Goal: Information Seeking & Learning: Learn about a topic

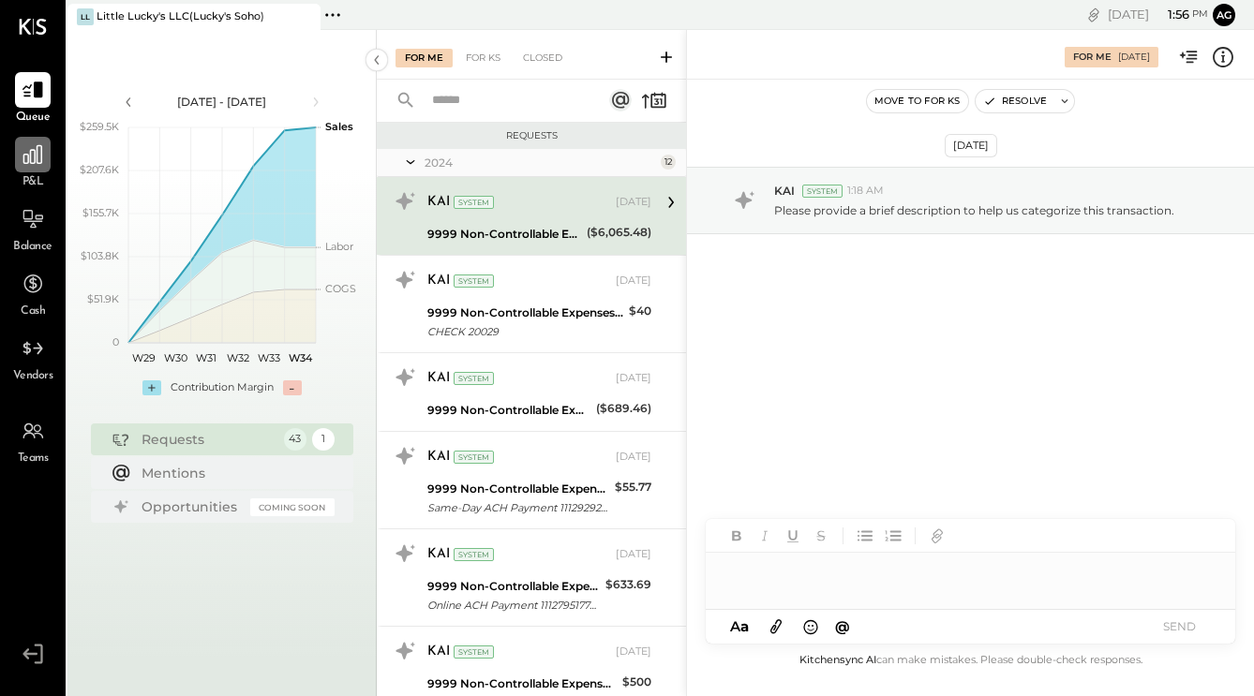
click at [19, 156] on div at bounding box center [33, 155] width 36 height 36
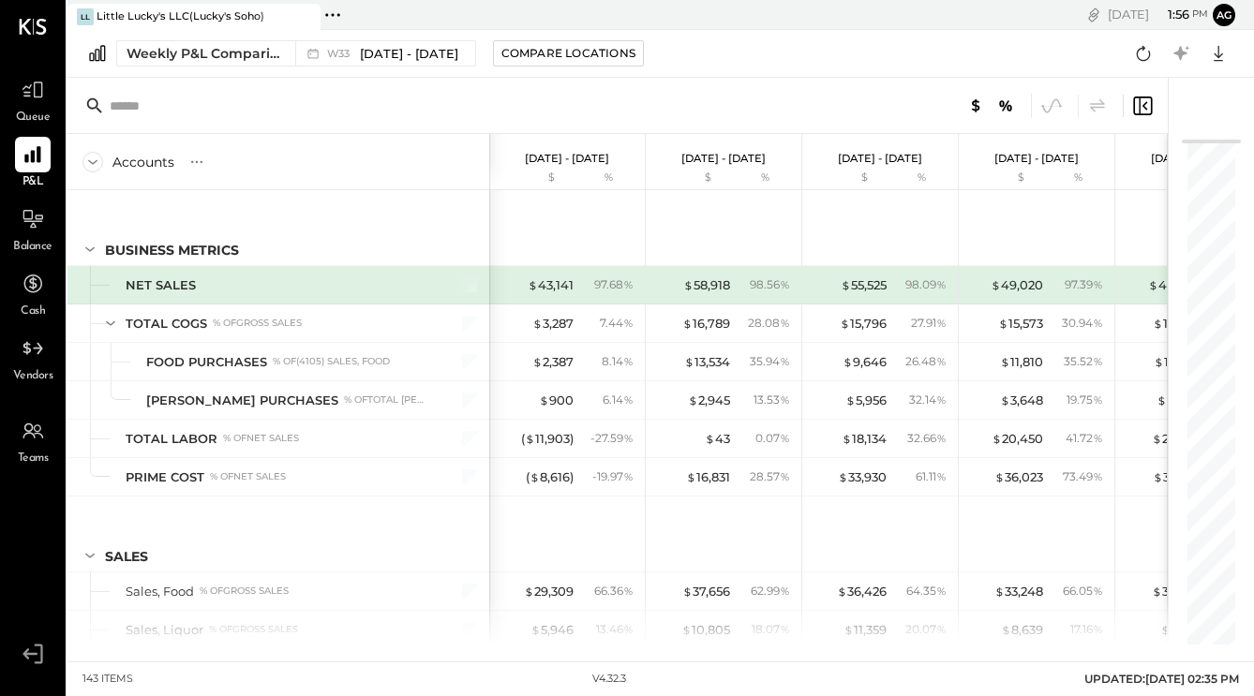
click at [345, 14] on div "Pinned Locations ( 1 ) Little Lucky's LLC(Lucky's Soho) No locations detected" at bounding box center [510, 15] width 380 height 30
click at [332, 18] on icon at bounding box center [332, 15] width 24 height 24
click at [245, 125] on div at bounding box center [617, 106] width 1100 height 56
click at [358, 49] on div "W33 [DATE] - [DATE]" at bounding box center [392, 54] width 131 height 18
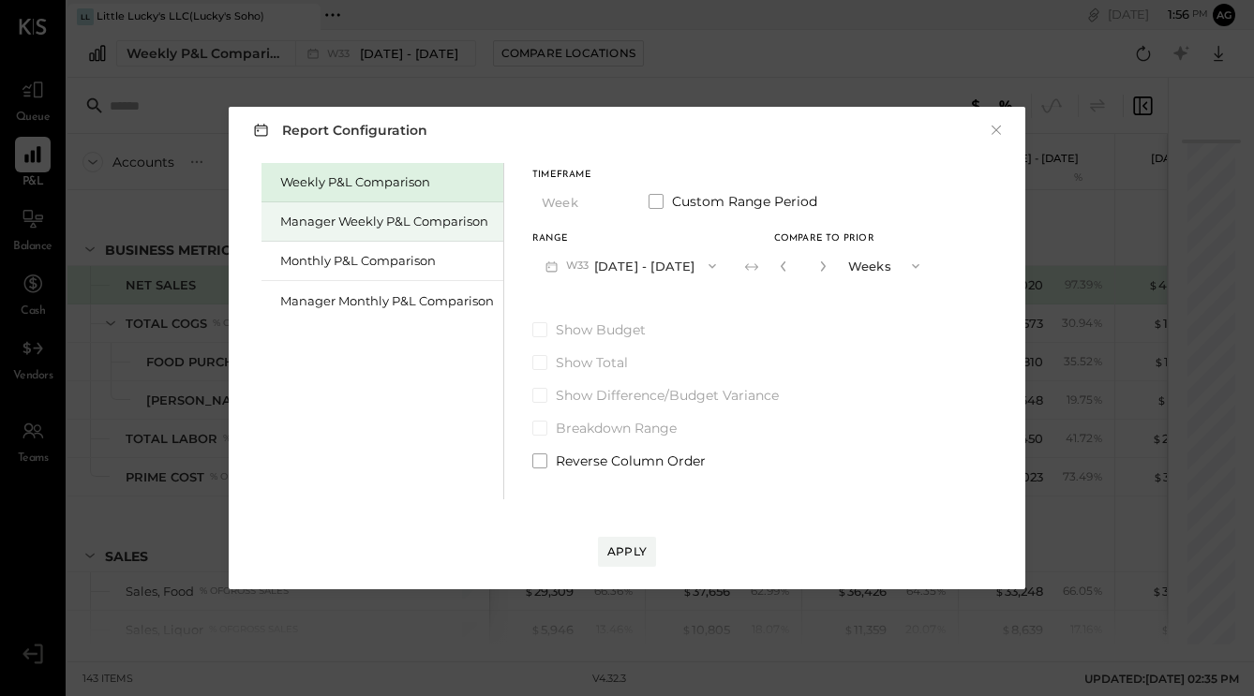
click at [434, 227] on div "Manager Weekly P&L Comparison" at bounding box center [387, 222] width 214 height 18
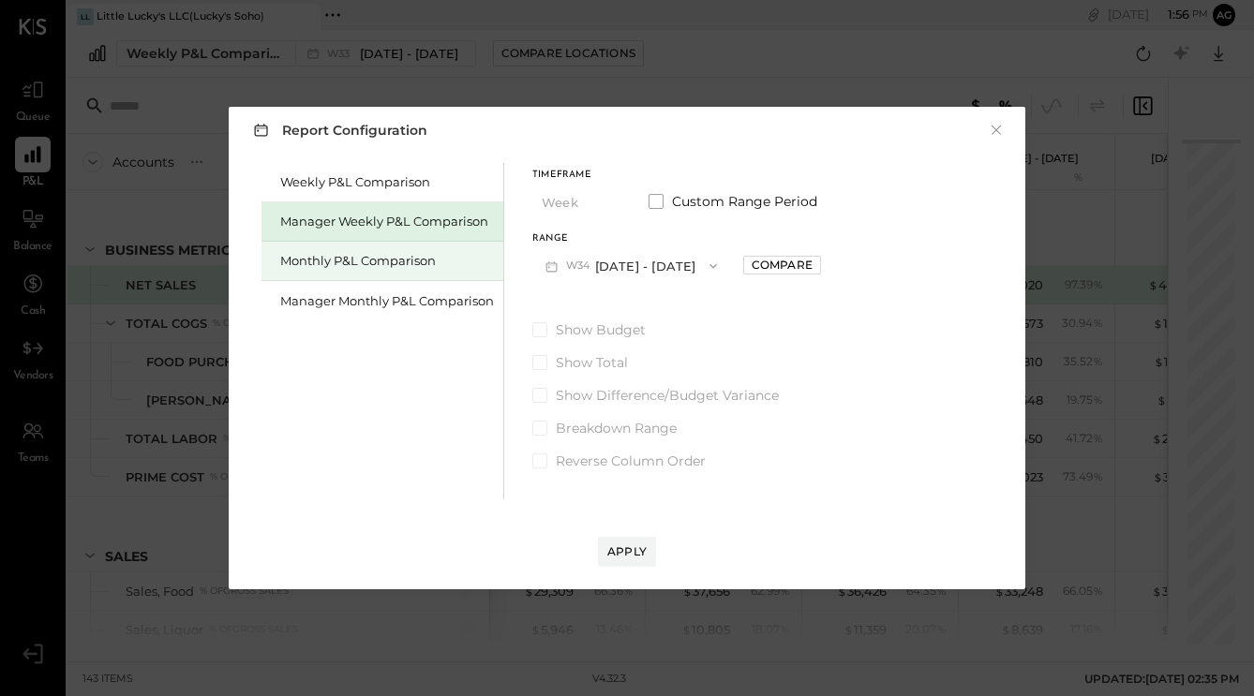
click at [408, 269] on div "Monthly P&L Comparison" at bounding box center [382, 261] width 242 height 39
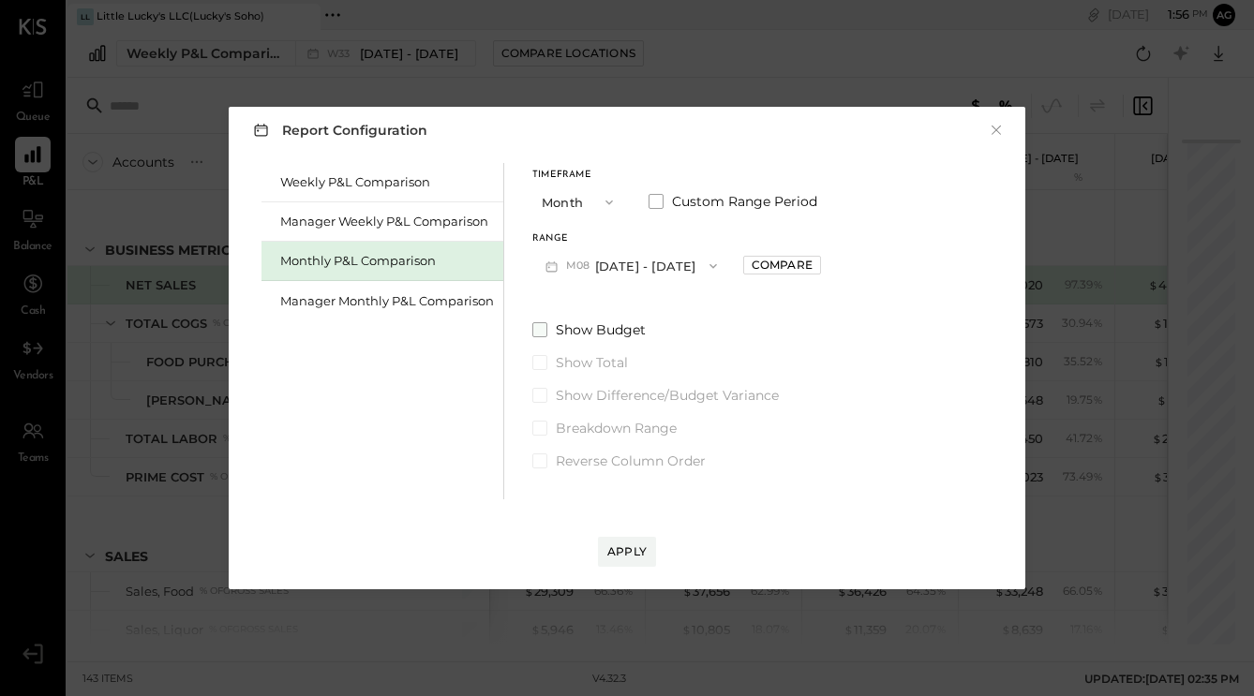
click at [533, 324] on span at bounding box center [539, 329] width 15 height 15
click at [797, 269] on div "Compare" at bounding box center [782, 265] width 61 height 16
click at [670, 269] on button "M08 [DATE] - [DATE]" at bounding box center [631, 265] width 198 height 35
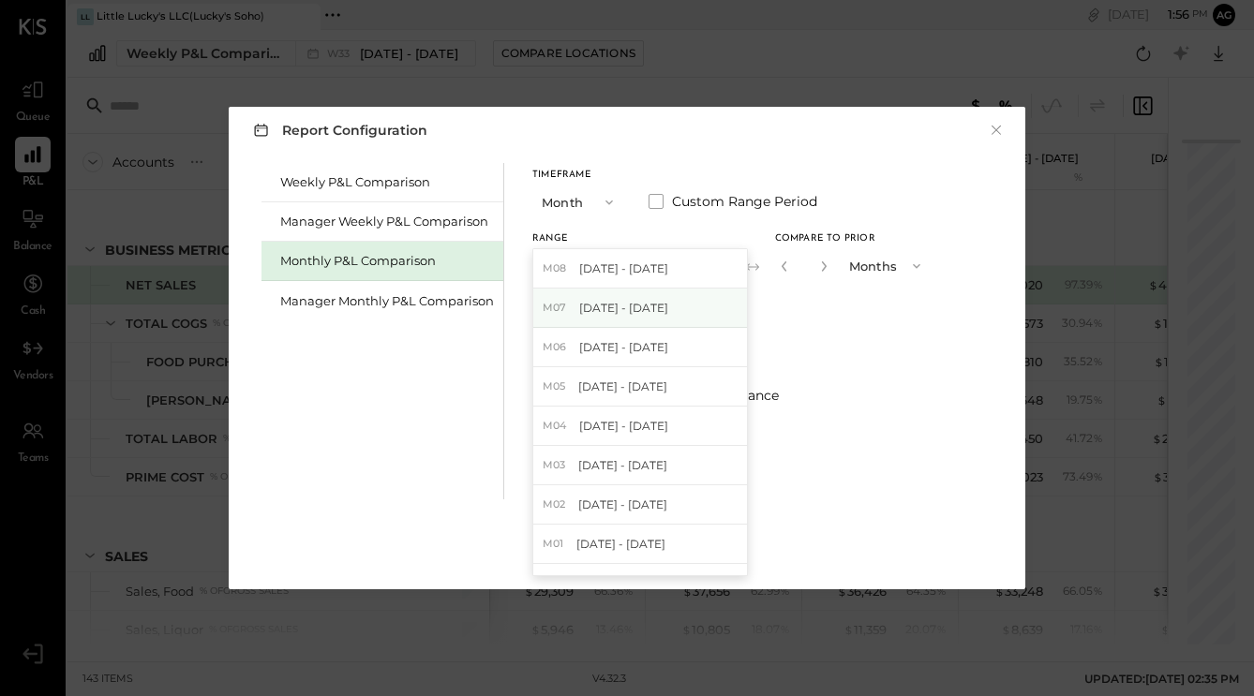
click at [635, 308] on span "[DATE] - [DATE]" at bounding box center [623, 308] width 89 height 16
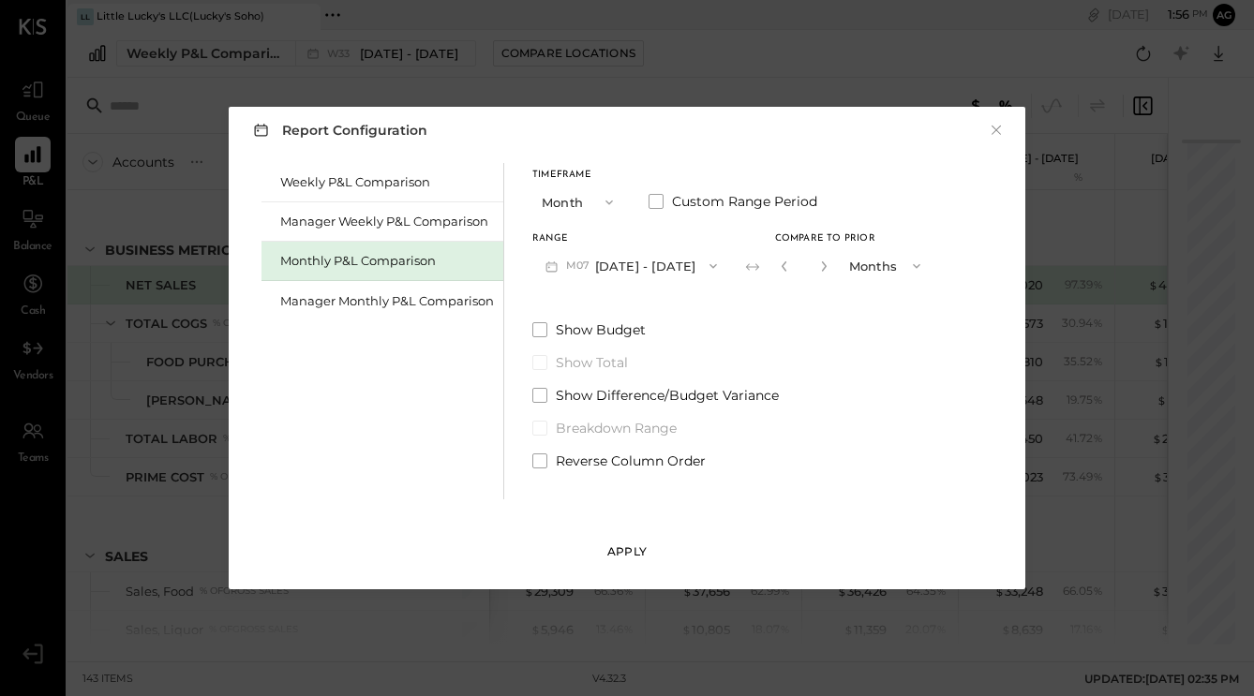
click at [634, 555] on div "Apply" at bounding box center [626, 552] width 39 height 16
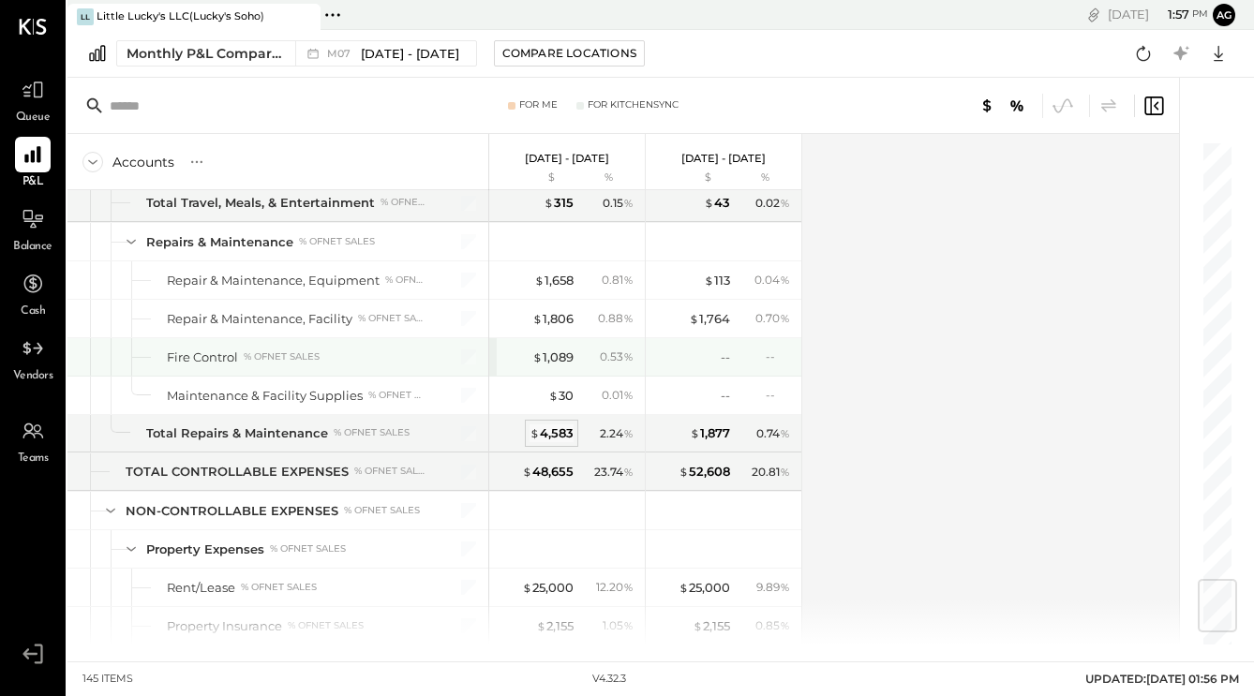
scroll to position [3687, 0]
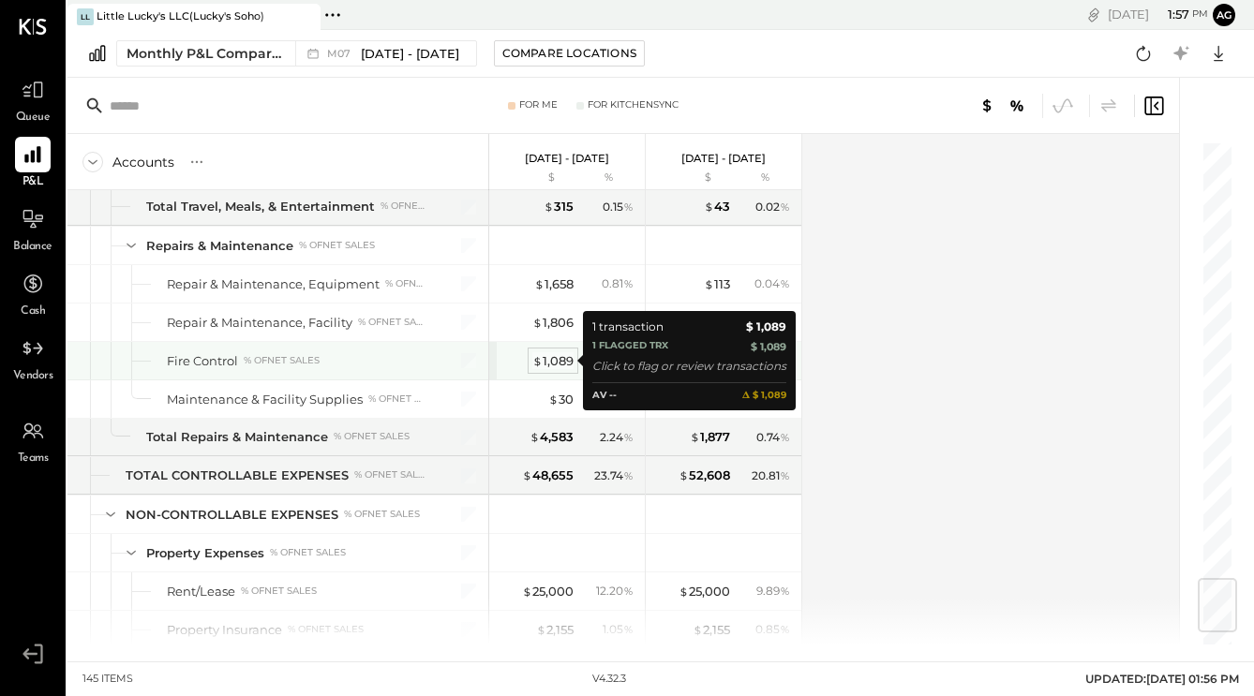
click at [547, 367] on div "$ 1,089" at bounding box center [552, 361] width 41 height 18
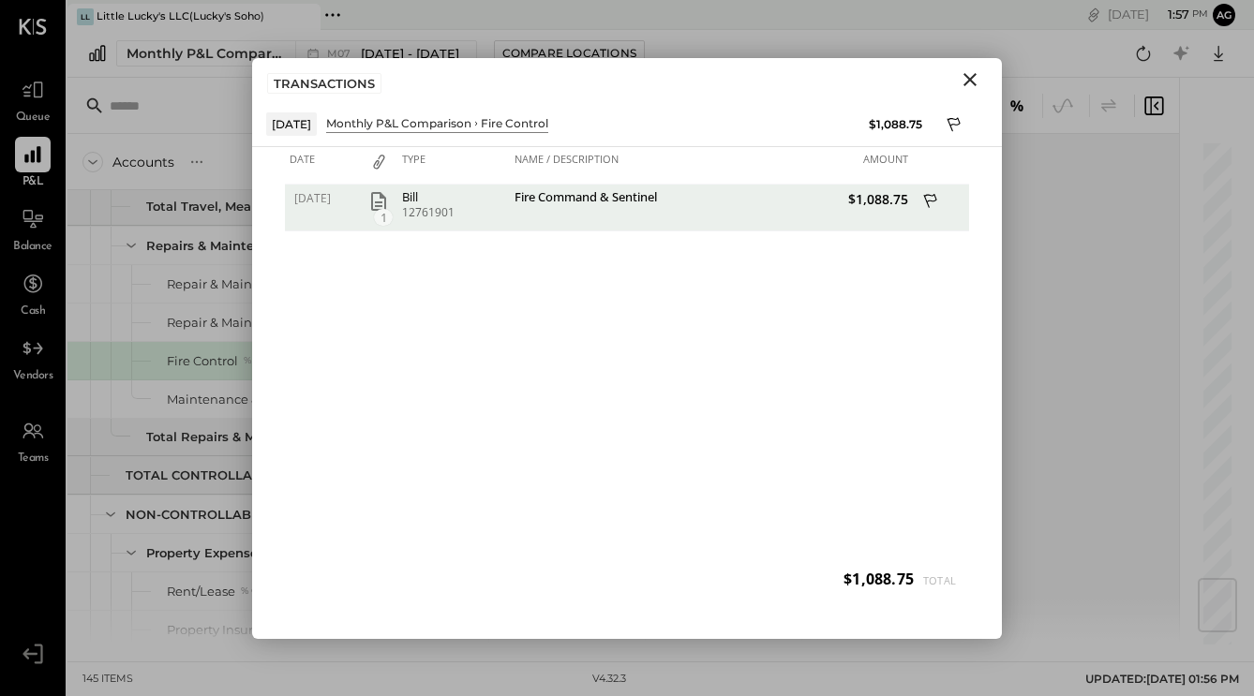
click at [1028, 303] on div "Accounts S % GL [DATE] - [DATE] $ % [DATE] - [DATE] $ % SALES Sales, Food % of …" at bounding box center [624, 389] width 1114 height 511
click at [967, 86] on icon "Close" at bounding box center [970, 79] width 22 height 22
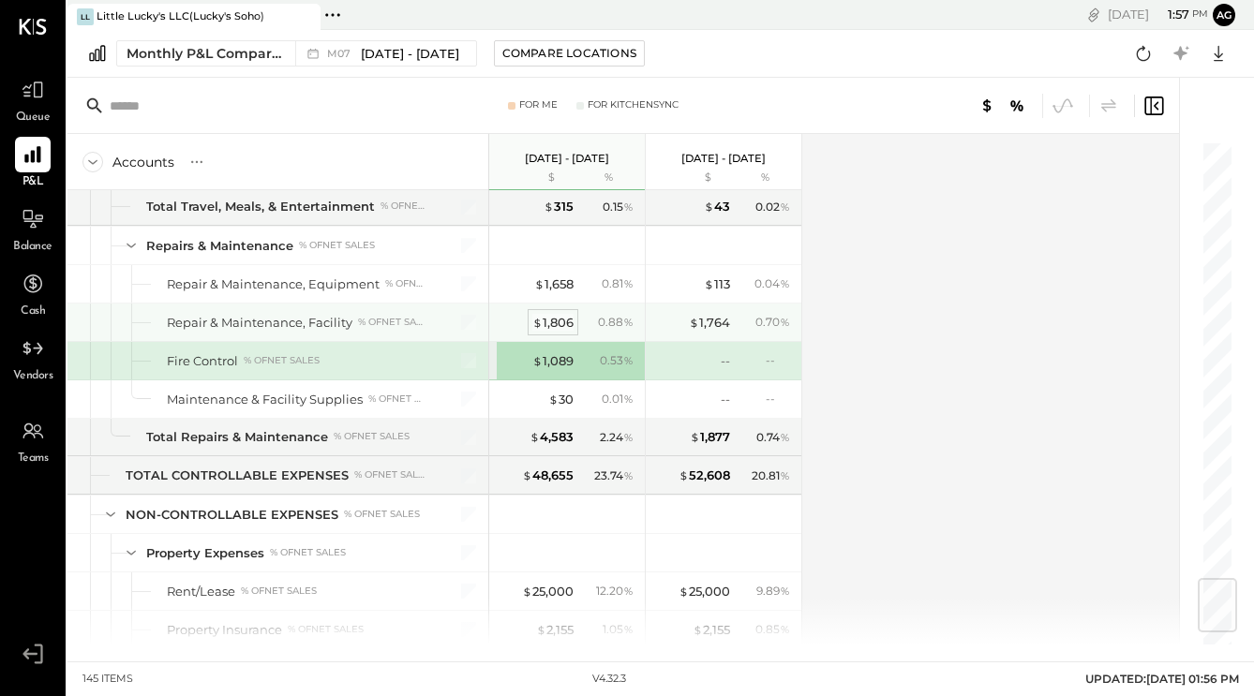
click at [550, 327] on div "$ 1,806" at bounding box center [552, 323] width 41 height 18
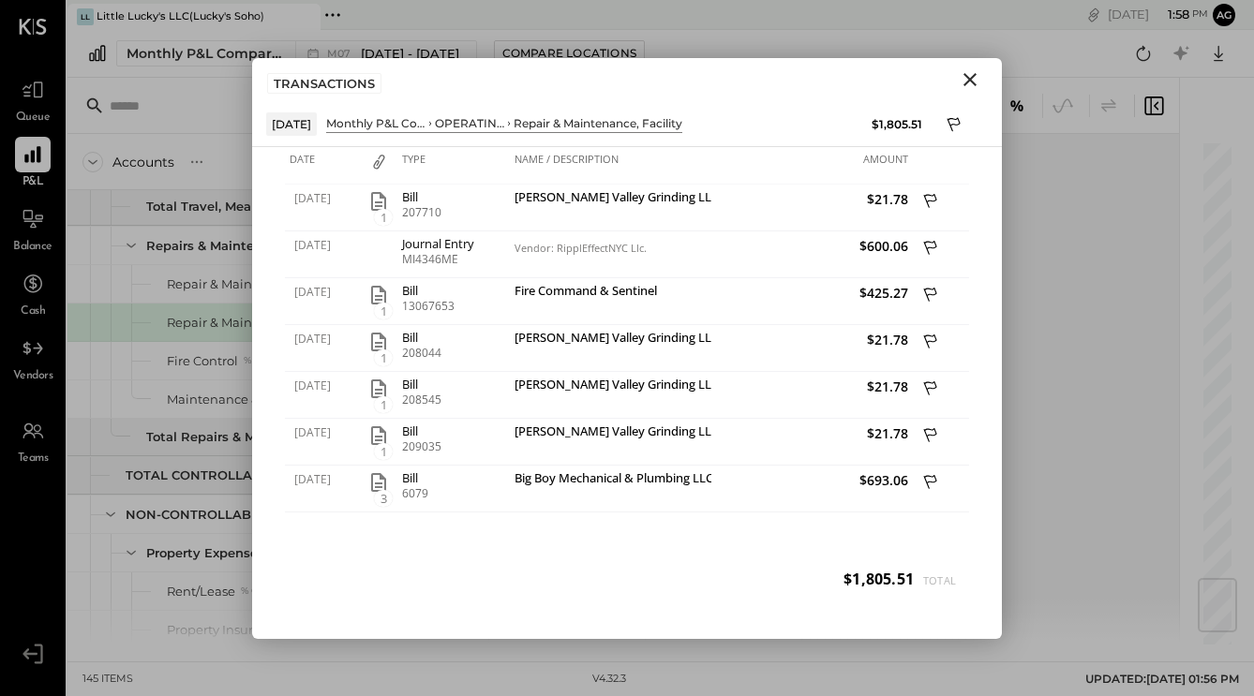
click at [970, 90] on button "Close" at bounding box center [970, 79] width 34 height 24
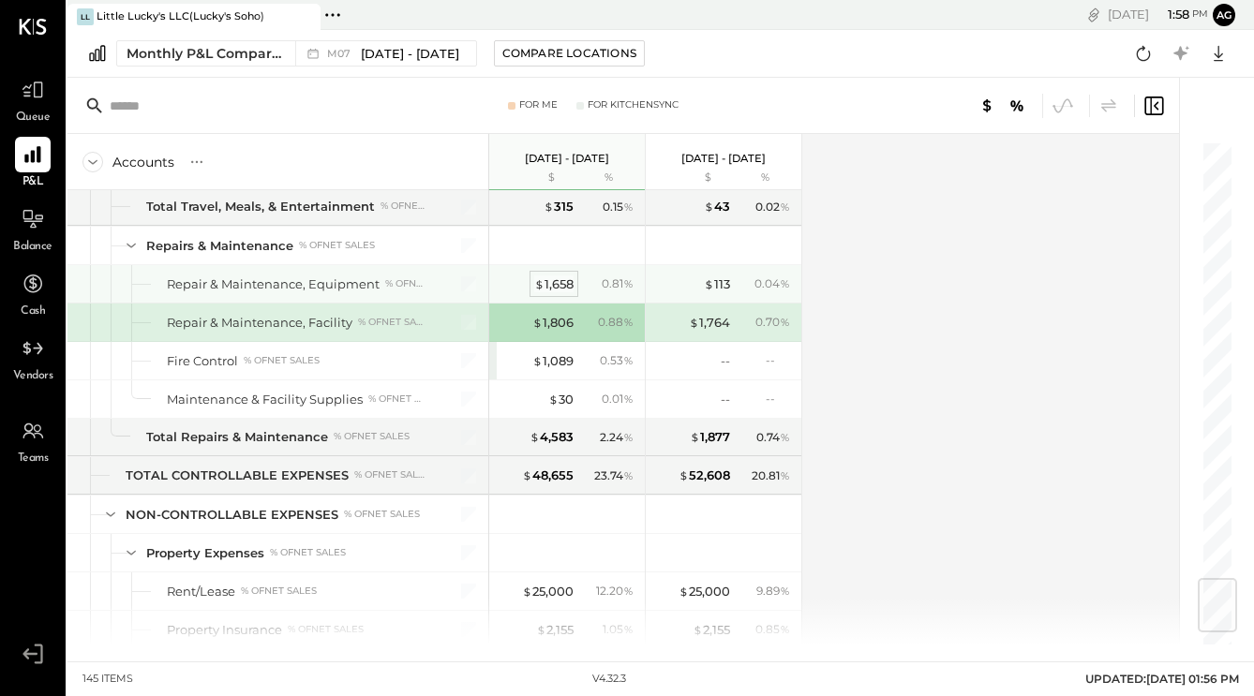
click at [558, 276] on div "$ 1,658" at bounding box center [553, 285] width 39 height 18
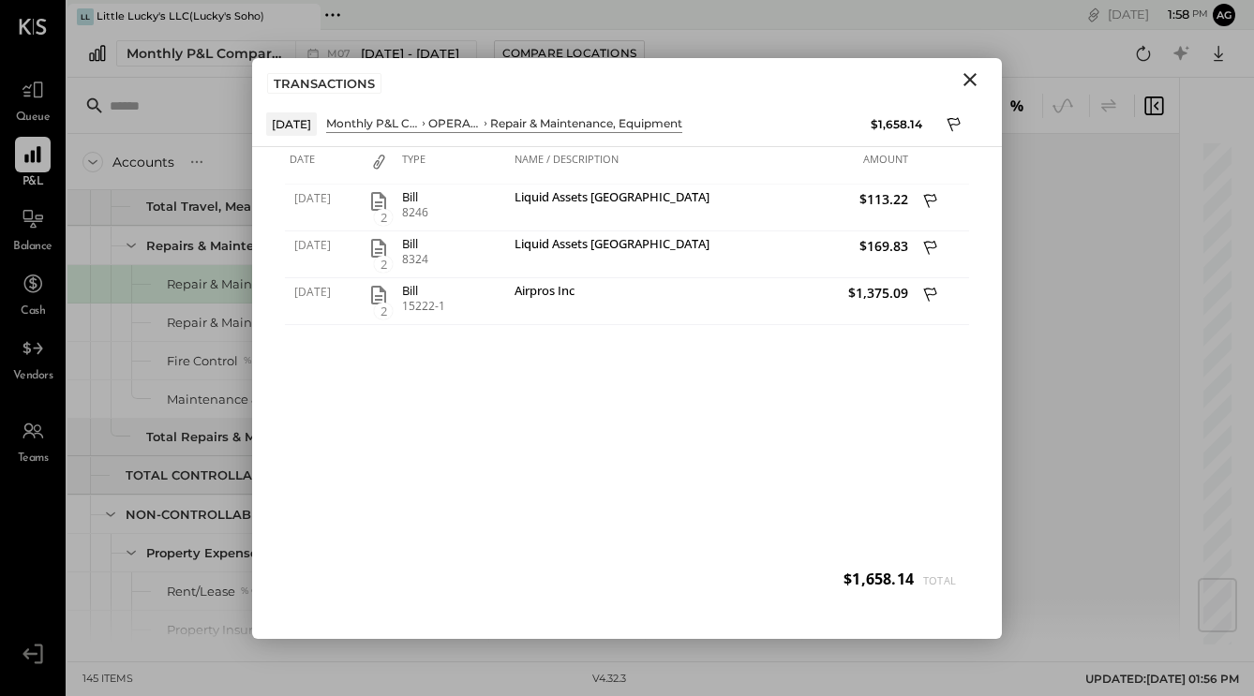
click at [970, 82] on icon "Close" at bounding box center [970, 79] width 22 height 22
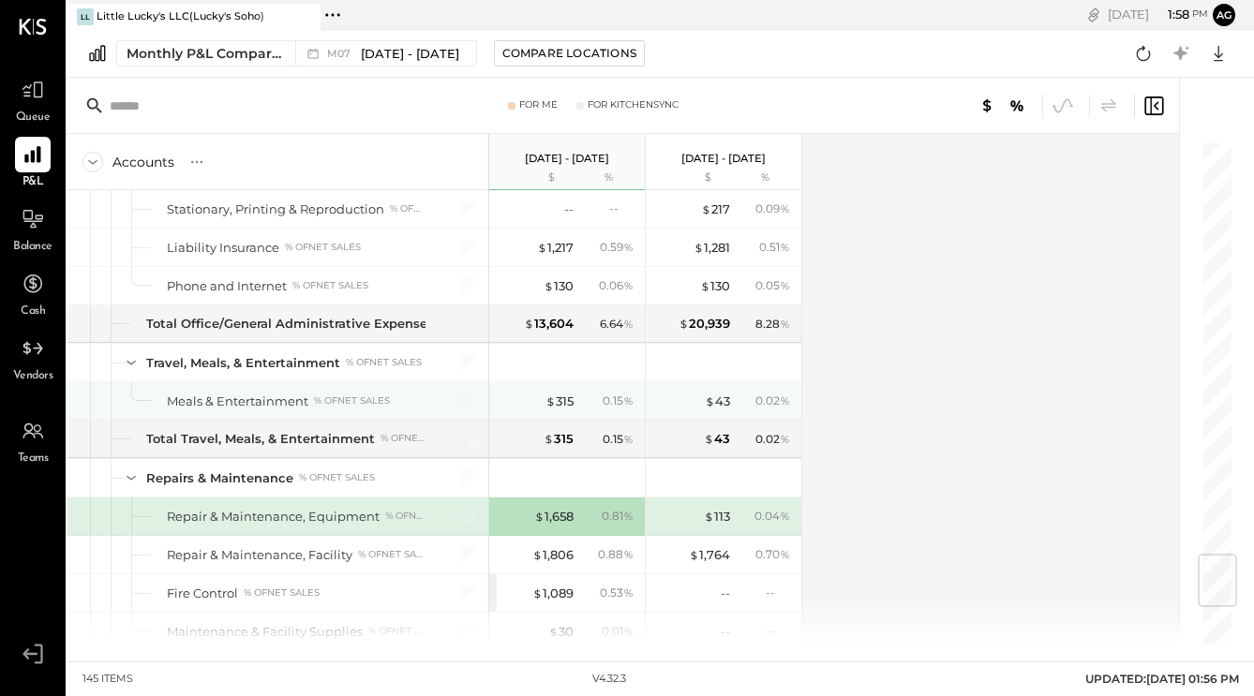
scroll to position [3449, 0]
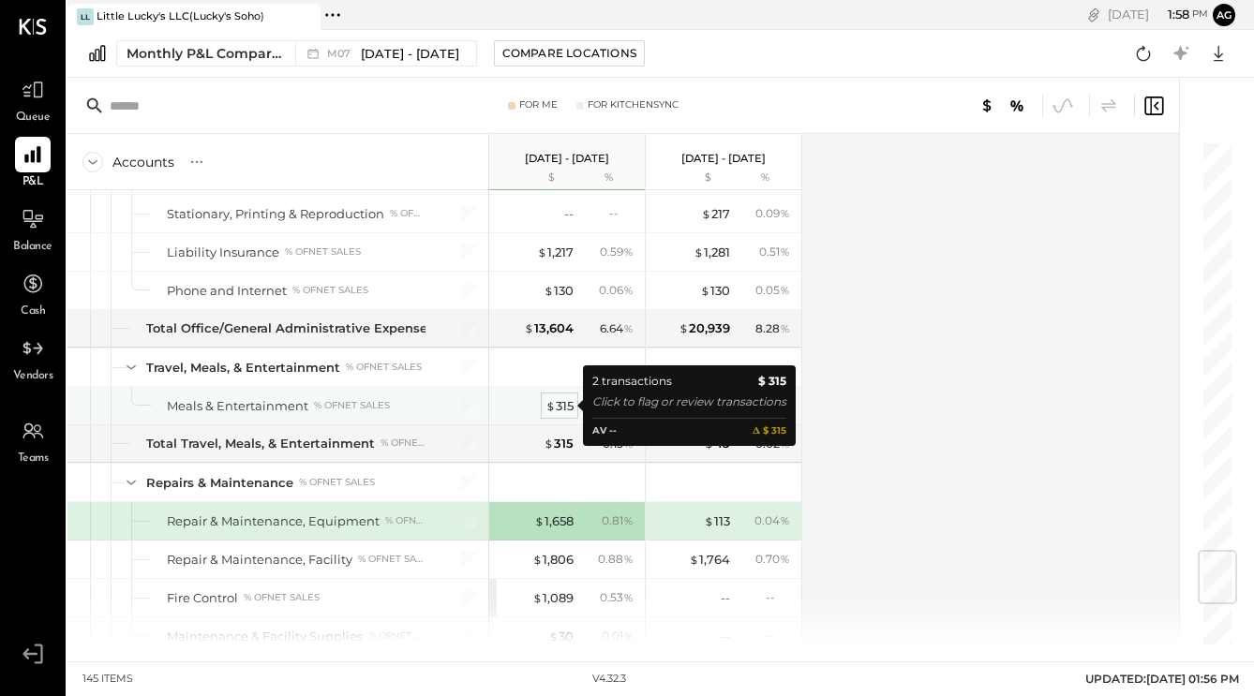
click at [567, 407] on div "$ 315" at bounding box center [559, 406] width 28 height 18
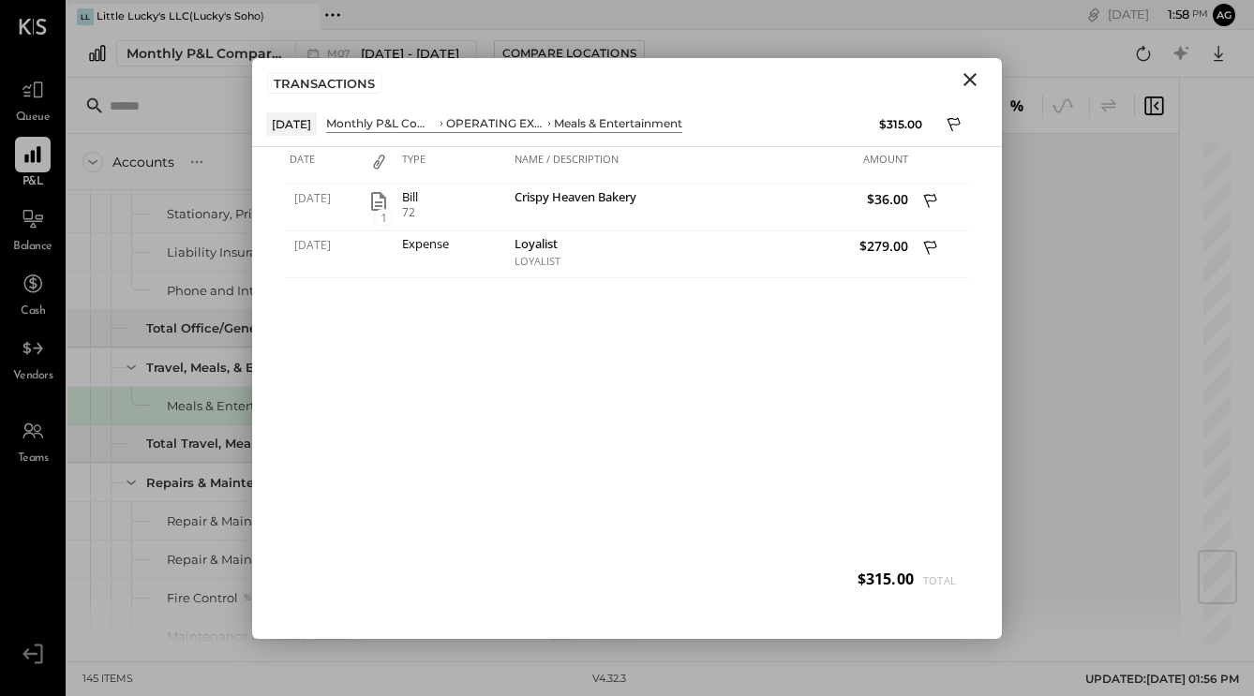
click at [972, 74] on icon "Close" at bounding box center [970, 79] width 22 height 22
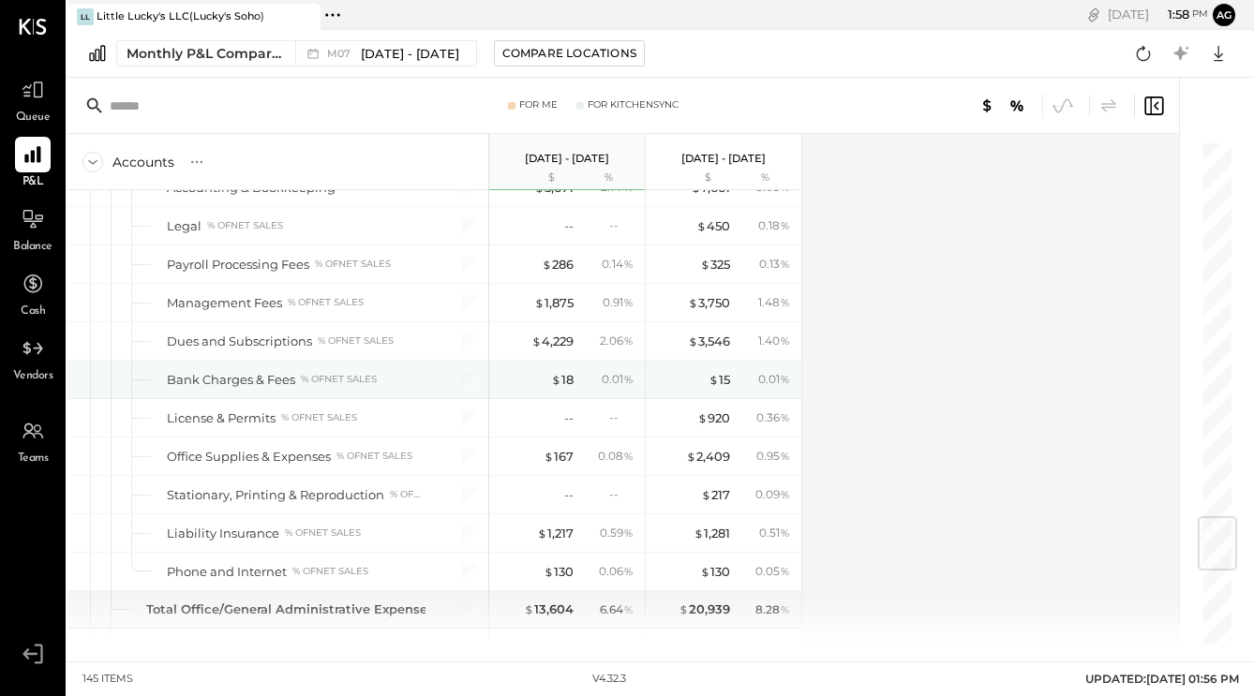
scroll to position [3166, 0]
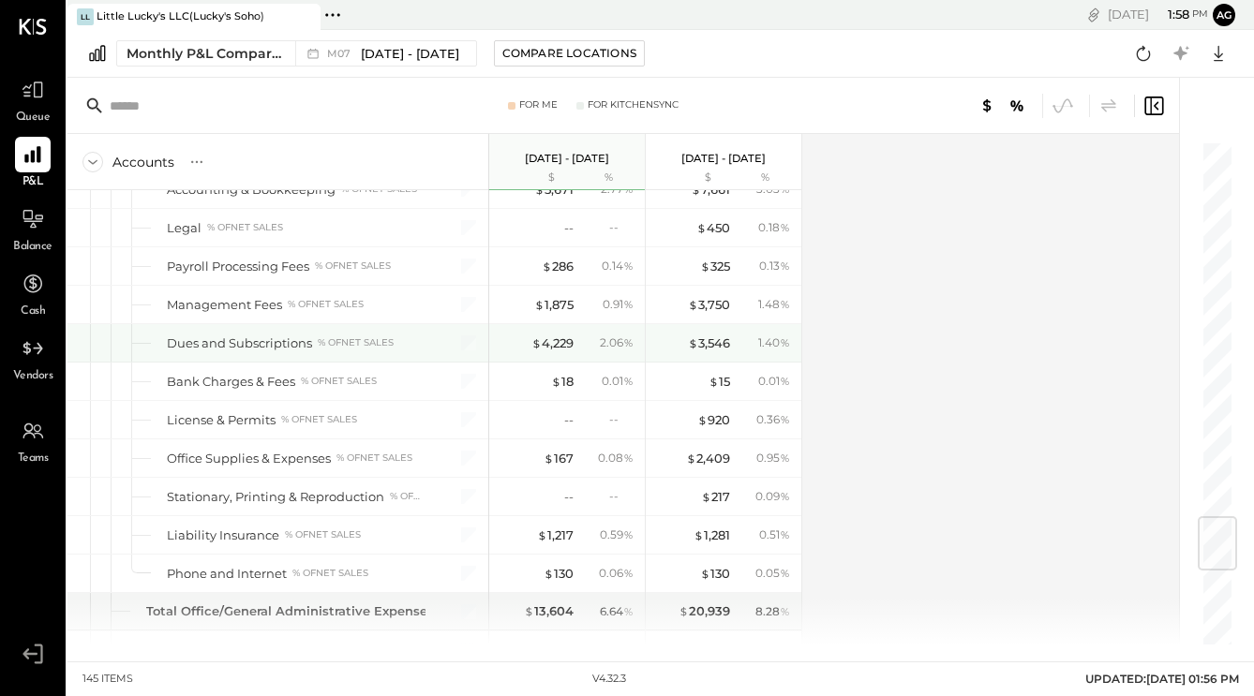
click at [573, 343] on div "$ 4,229 2.06 %" at bounding box center [569, 342] width 141 height 37
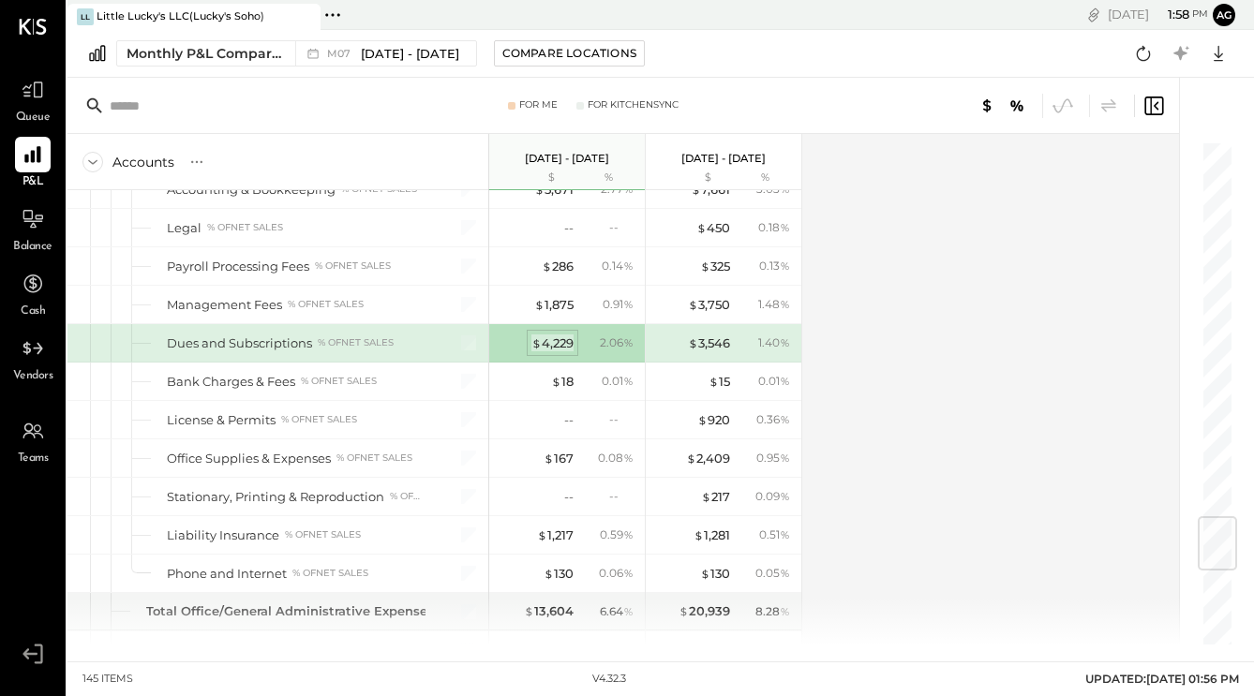
click at [563, 344] on div "$ 4,229" at bounding box center [552, 344] width 42 height 18
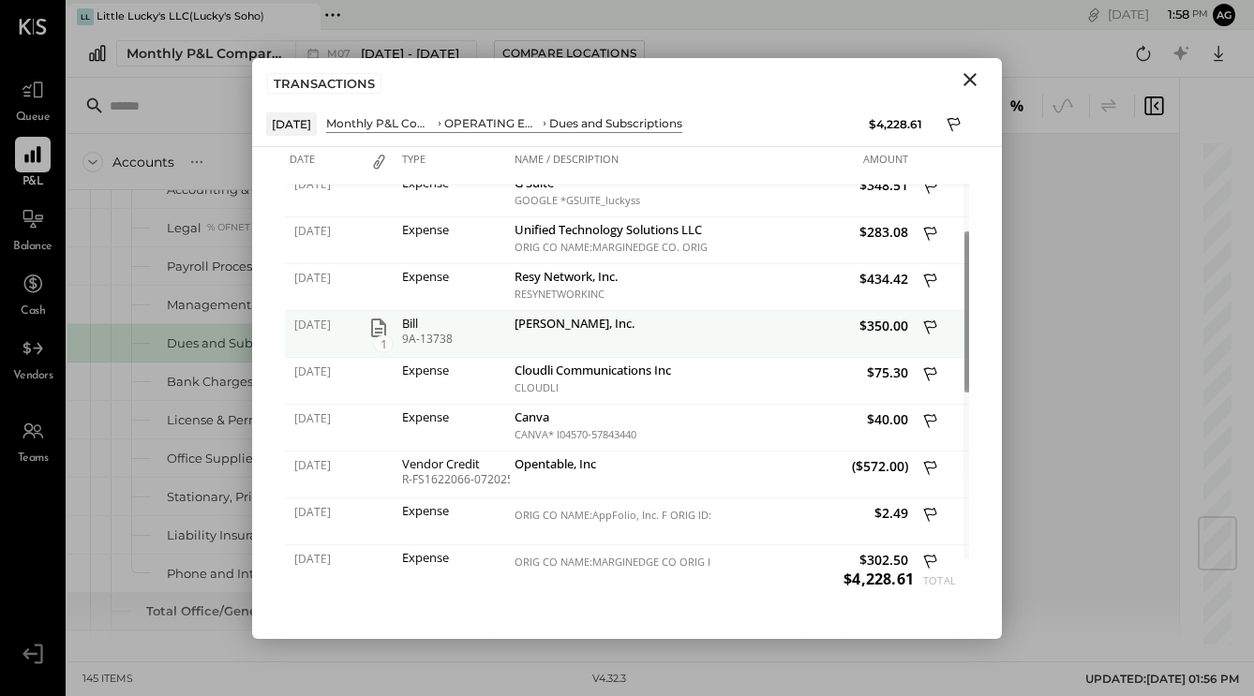
click at [376, 329] on icon "button" at bounding box center [378, 328] width 15 height 19
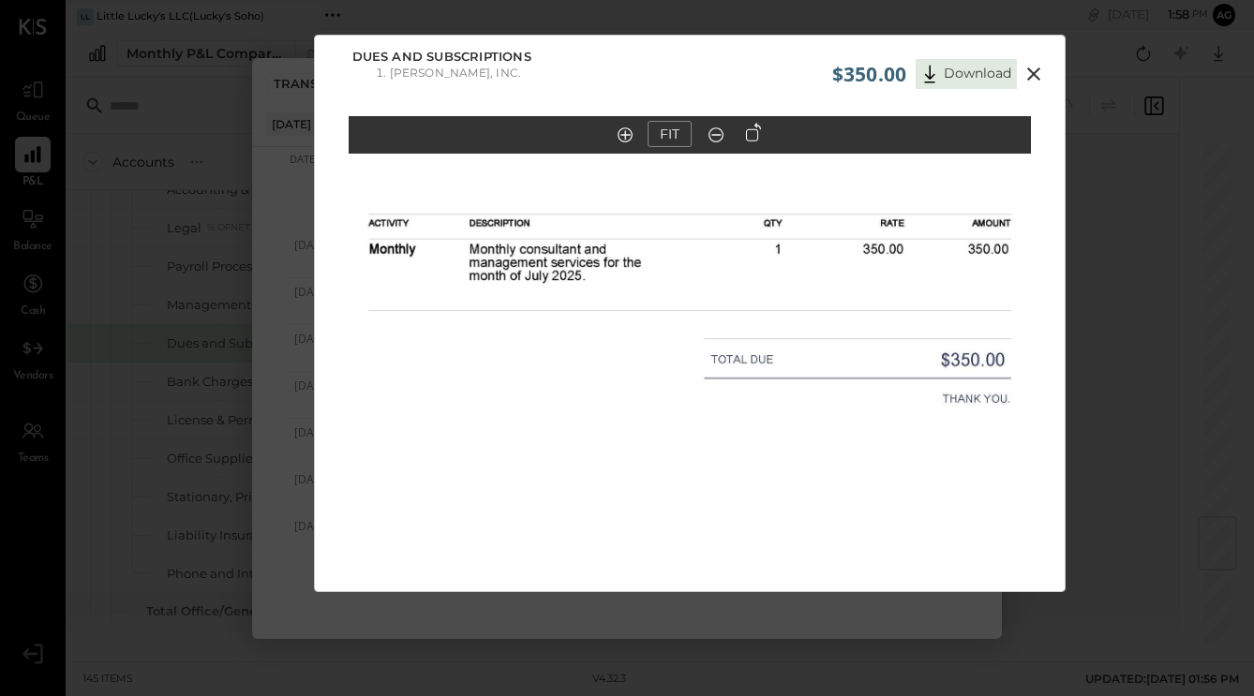
click at [1037, 70] on icon at bounding box center [1033, 74] width 22 height 22
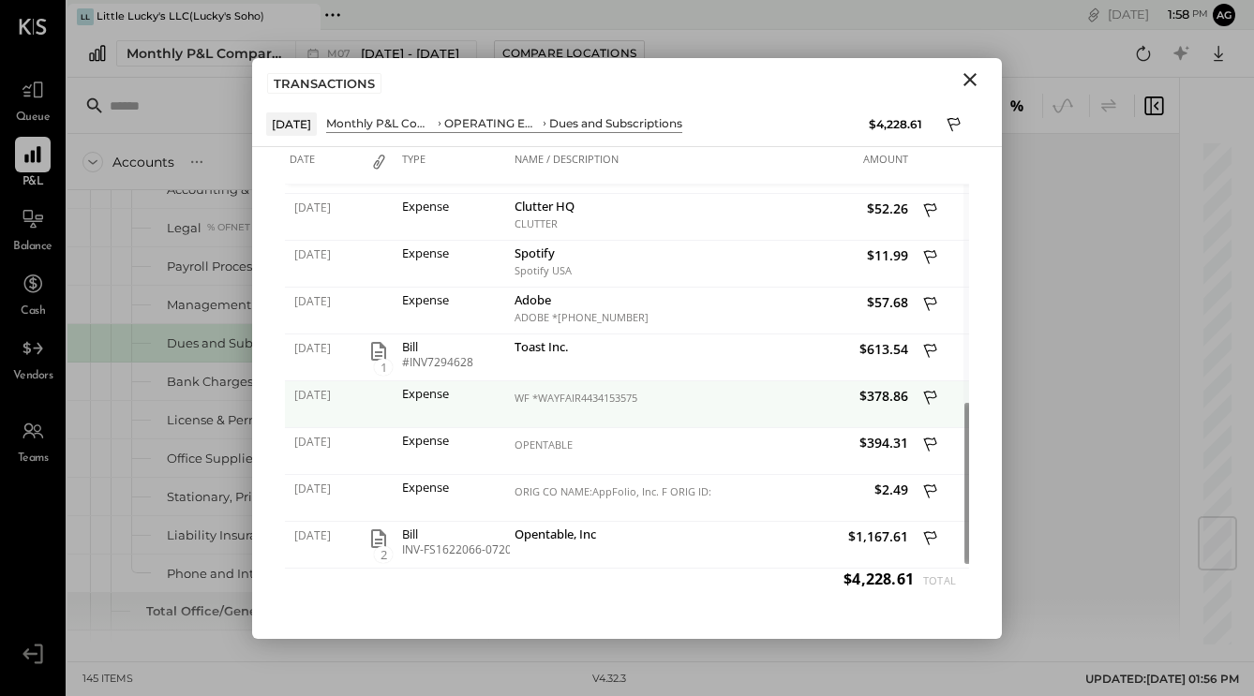
click at [930, 398] on icon at bounding box center [931, 399] width 17 height 23
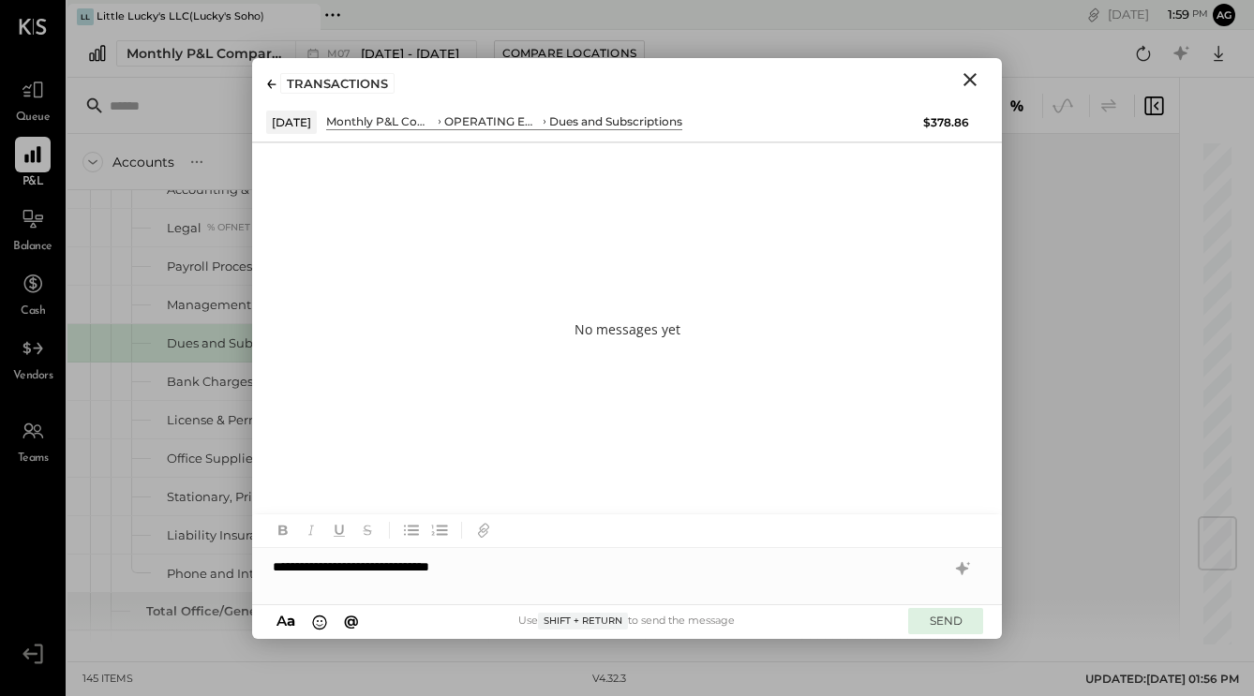
click at [942, 621] on button "SEND" at bounding box center [945, 620] width 75 height 25
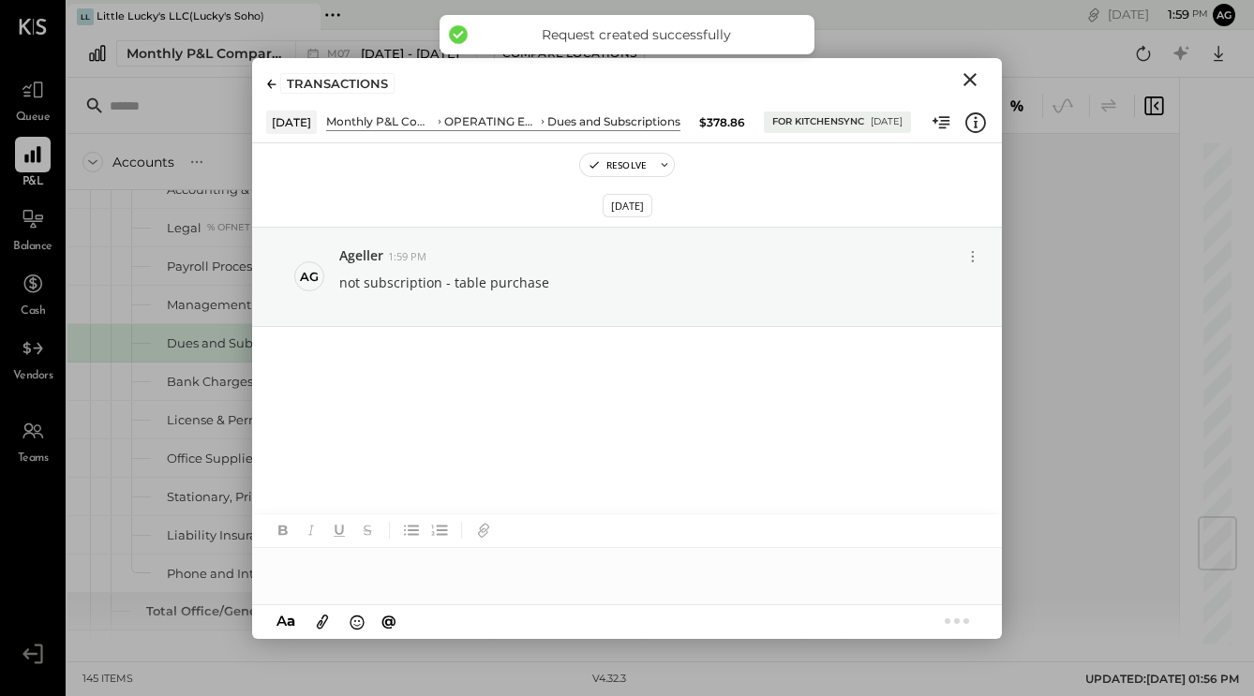
click at [970, 88] on icon "Close" at bounding box center [970, 79] width 22 height 22
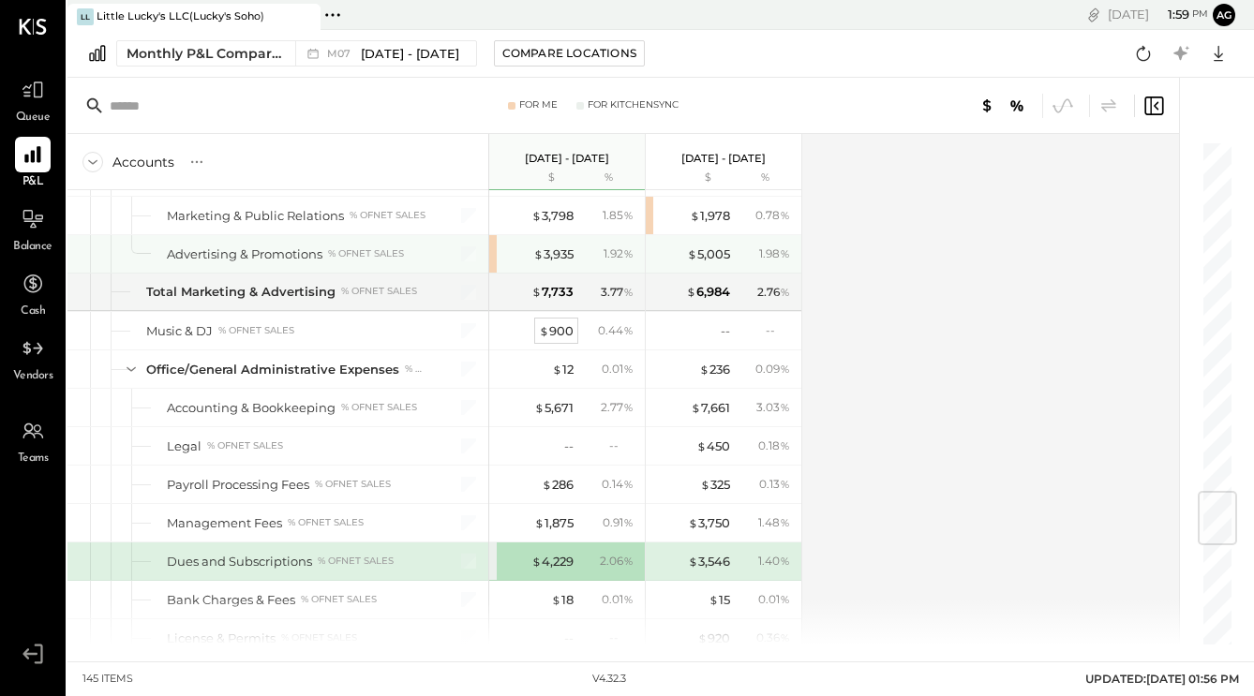
scroll to position [2914, 0]
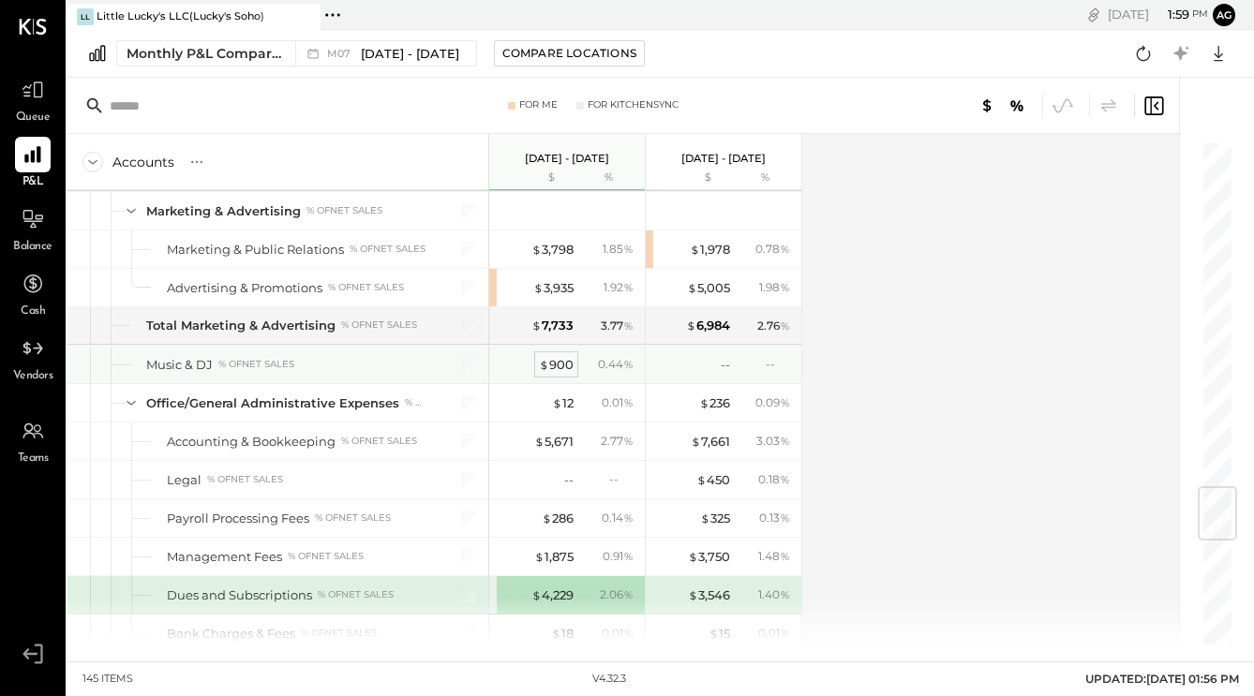
click at [555, 360] on div "$ 900" at bounding box center [556, 365] width 35 height 18
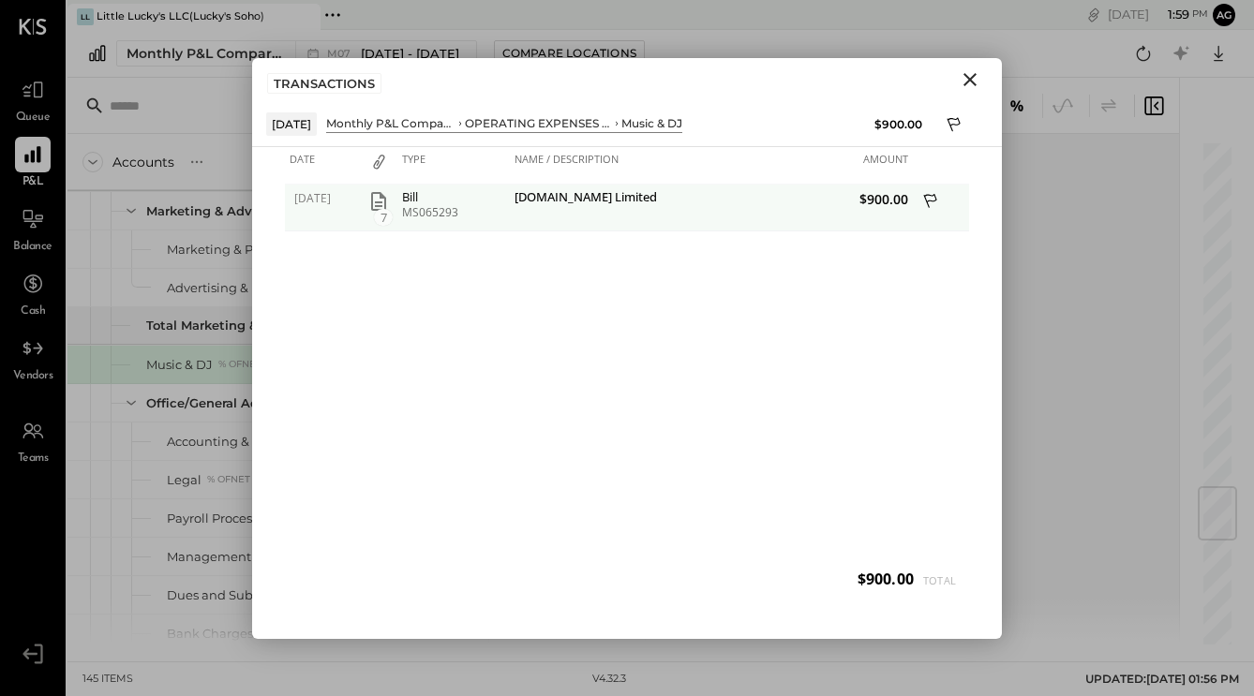
click at [934, 203] on icon at bounding box center [931, 202] width 17 height 23
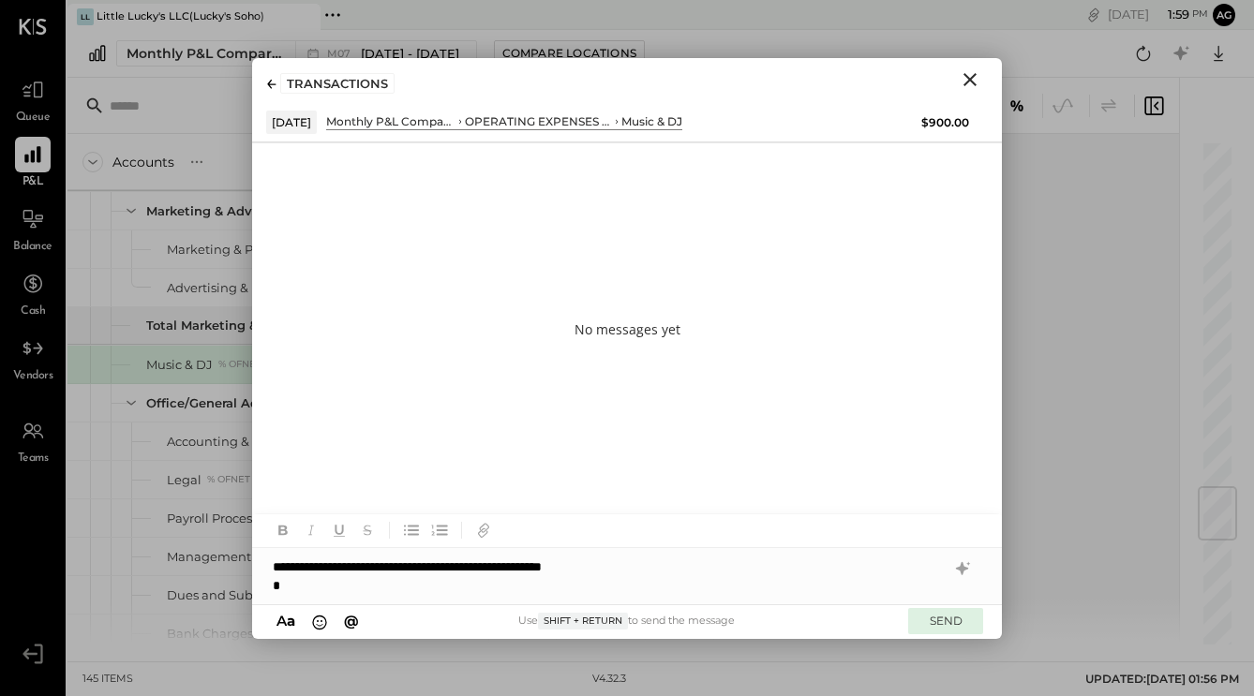
click at [938, 623] on button "SEND" at bounding box center [945, 620] width 75 height 25
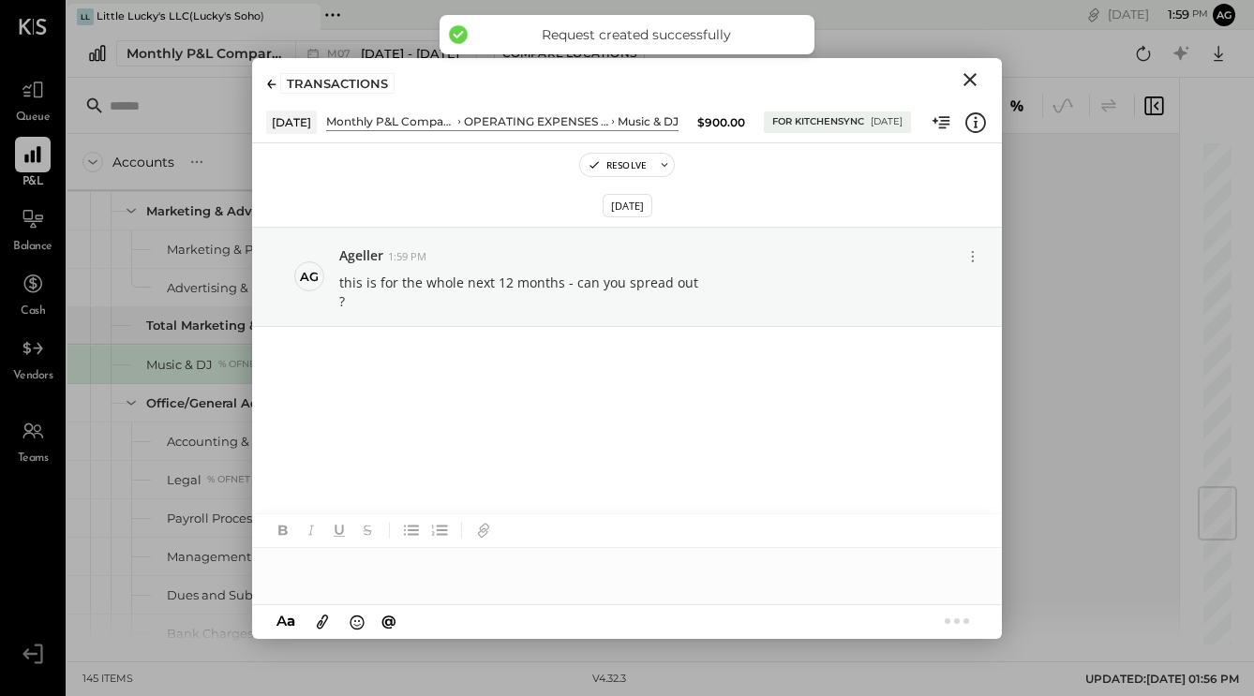
click at [969, 80] on icon "Close" at bounding box center [969, 79] width 13 height 13
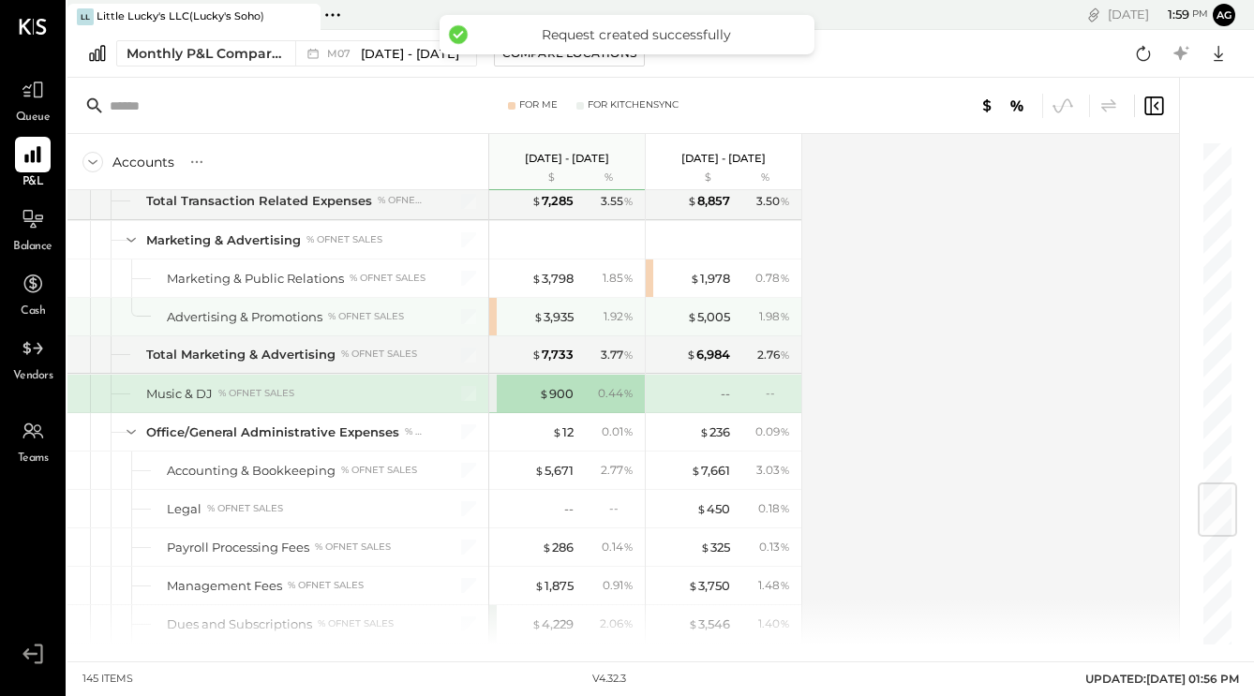
scroll to position [2869, 0]
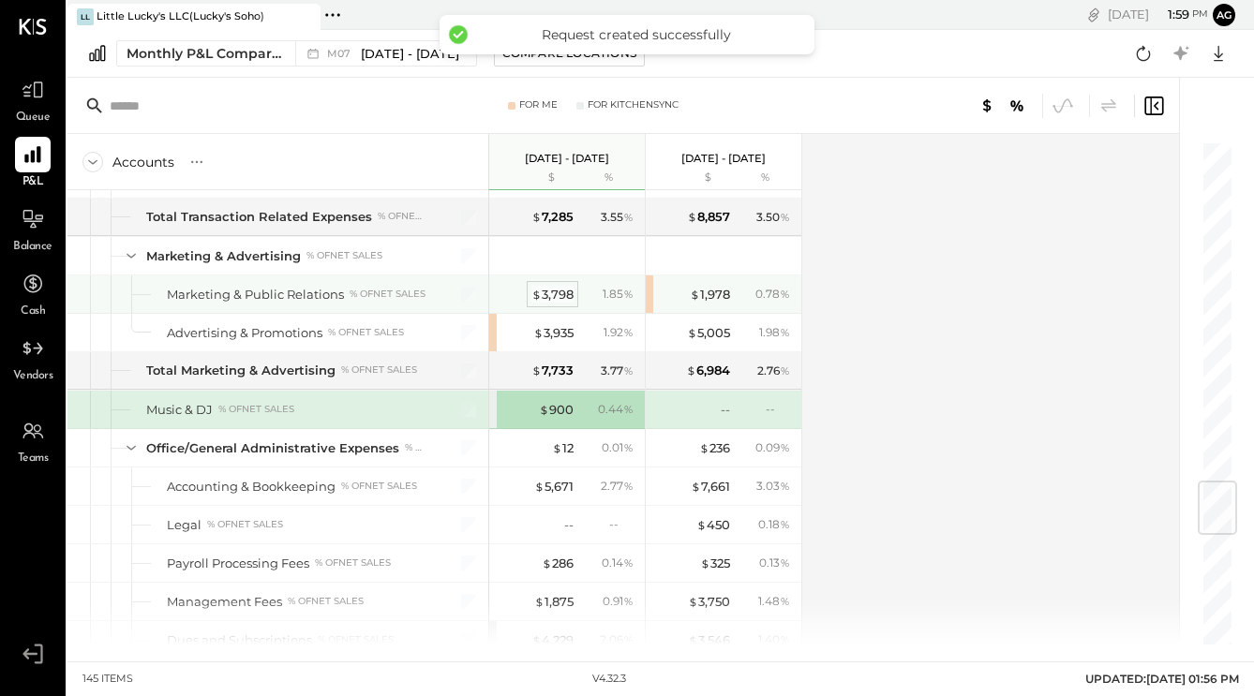
click at [547, 292] on div "$ 3,798" at bounding box center [552, 295] width 42 height 18
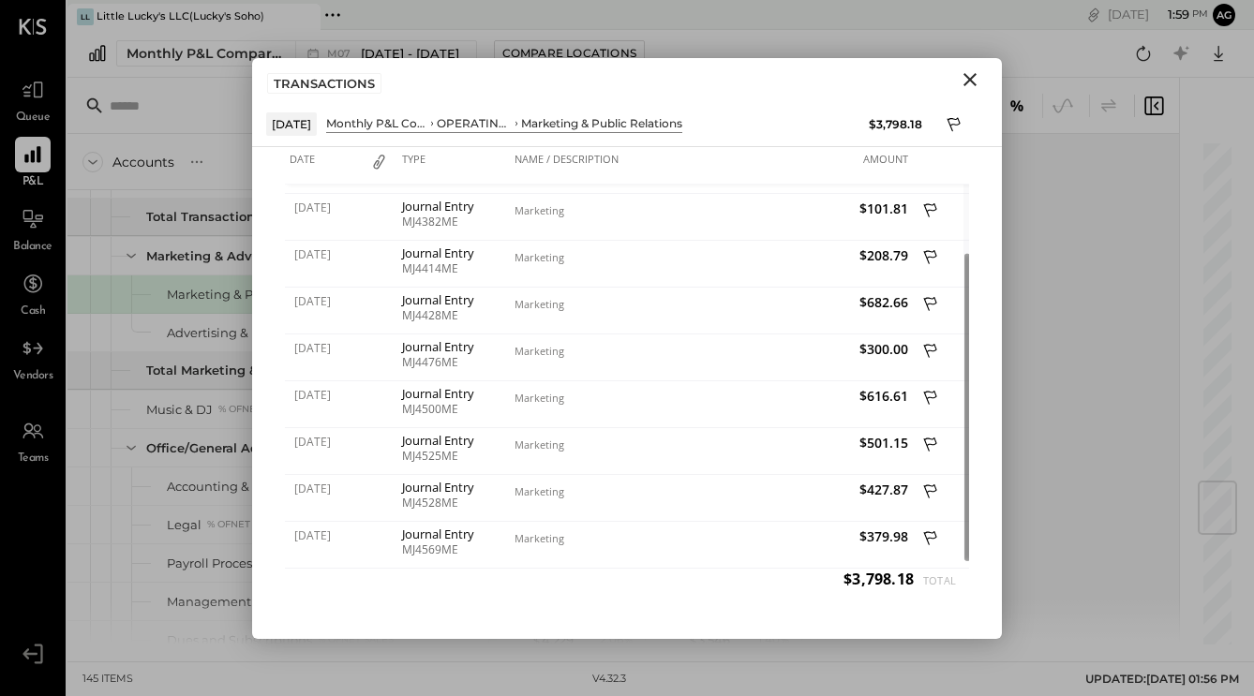
click at [964, 79] on icon "Close" at bounding box center [970, 79] width 22 height 22
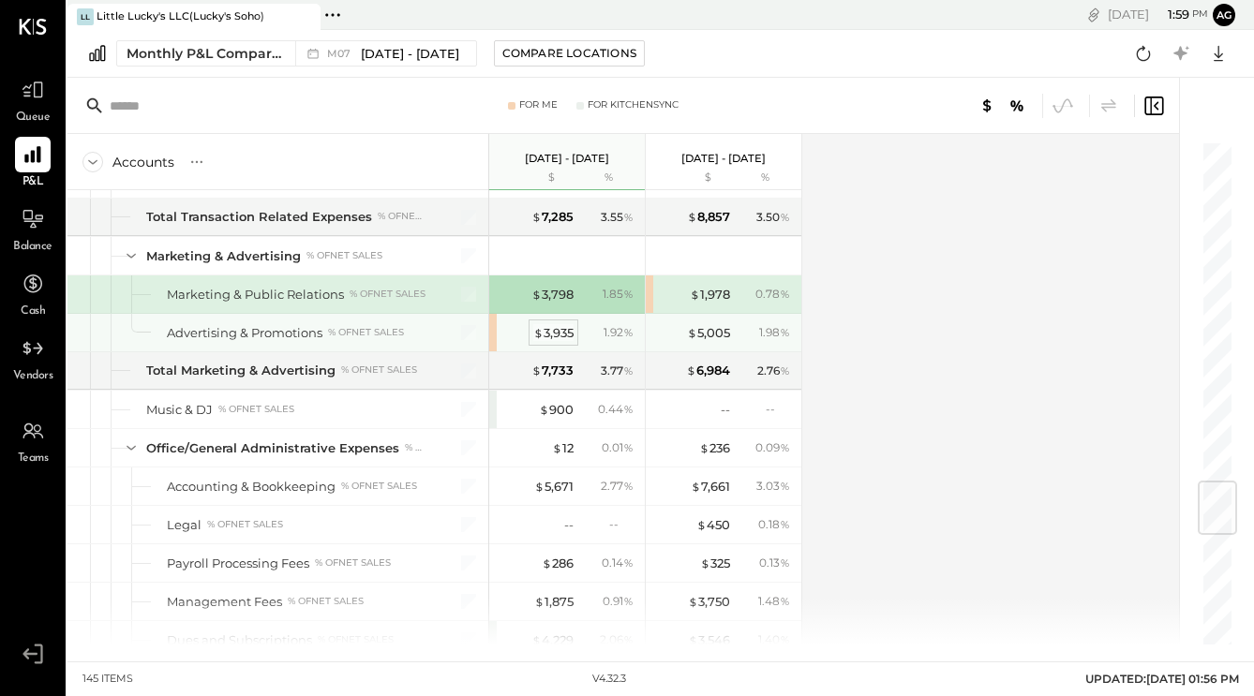
click at [553, 335] on div "$ 3,935" at bounding box center [553, 333] width 40 height 18
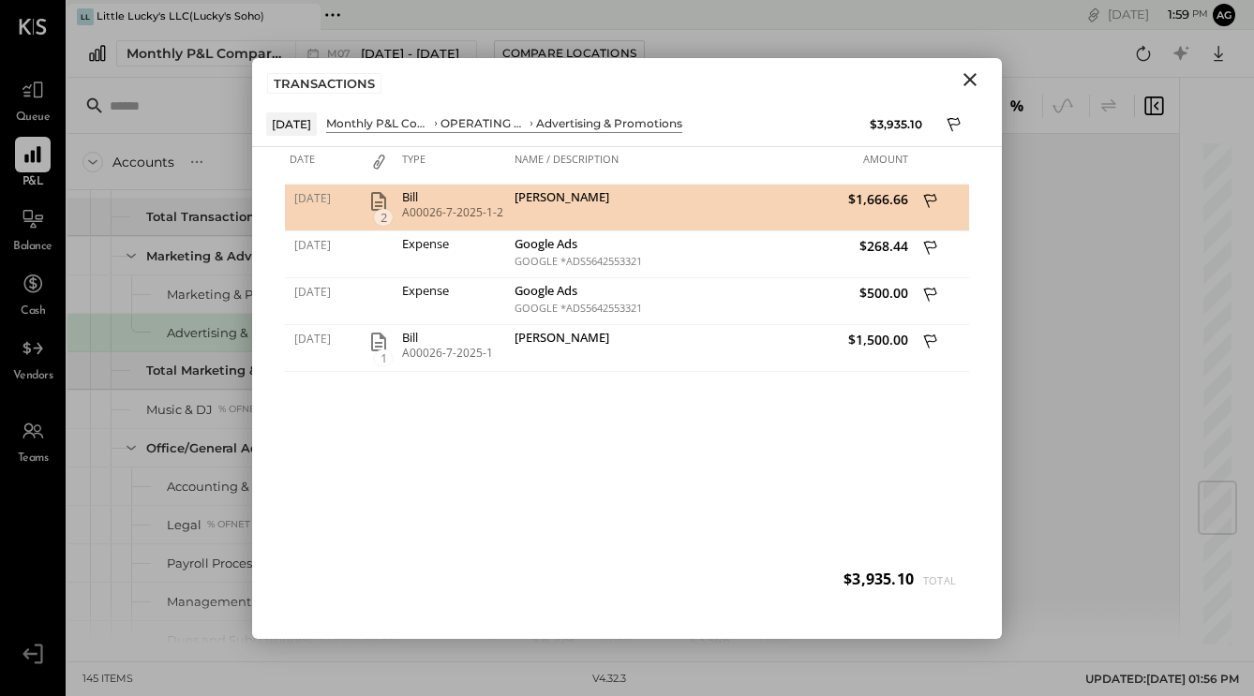
click at [973, 73] on icon "Close" at bounding box center [970, 79] width 22 height 22
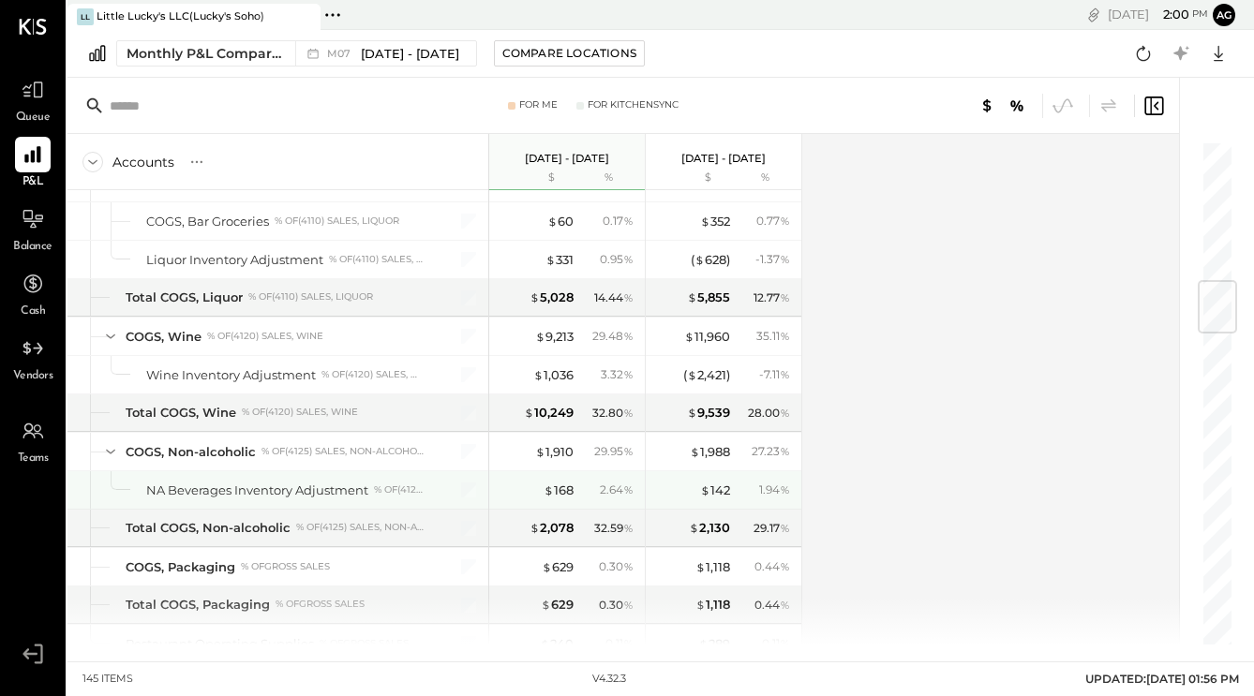
scroll to position [1173, 0]
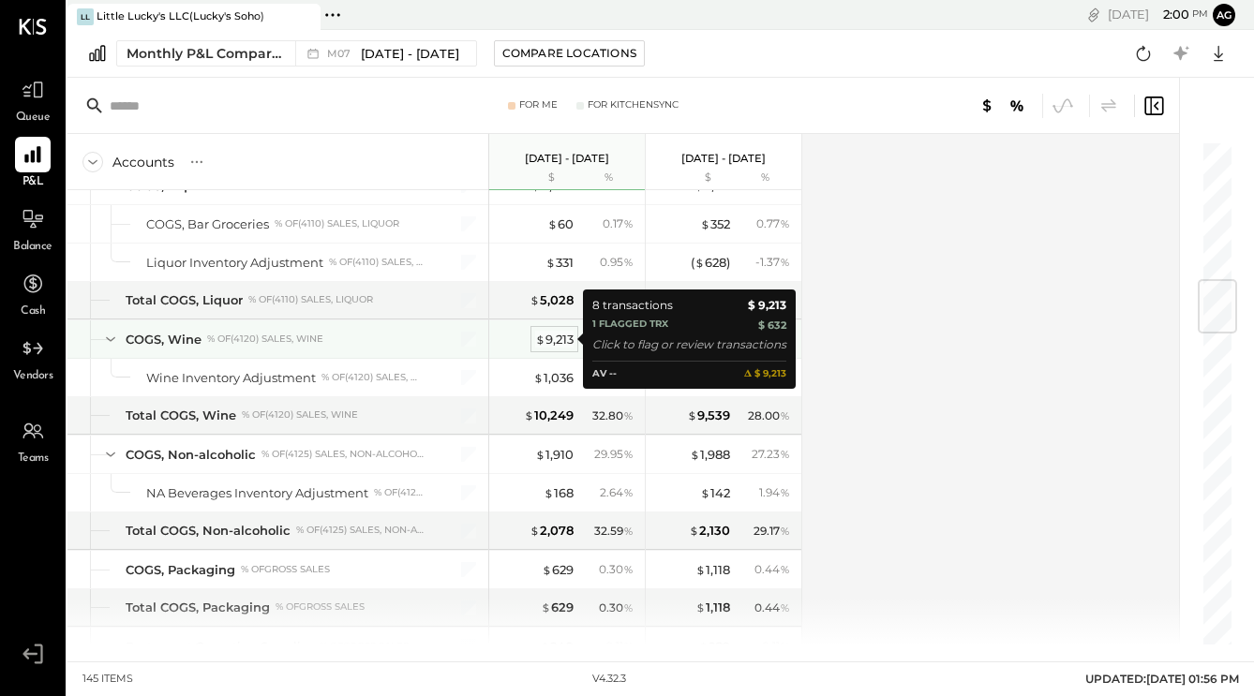
click at [559, 345] on div "$ 9,213" at bounding box center [554, 340] width 38 height 18
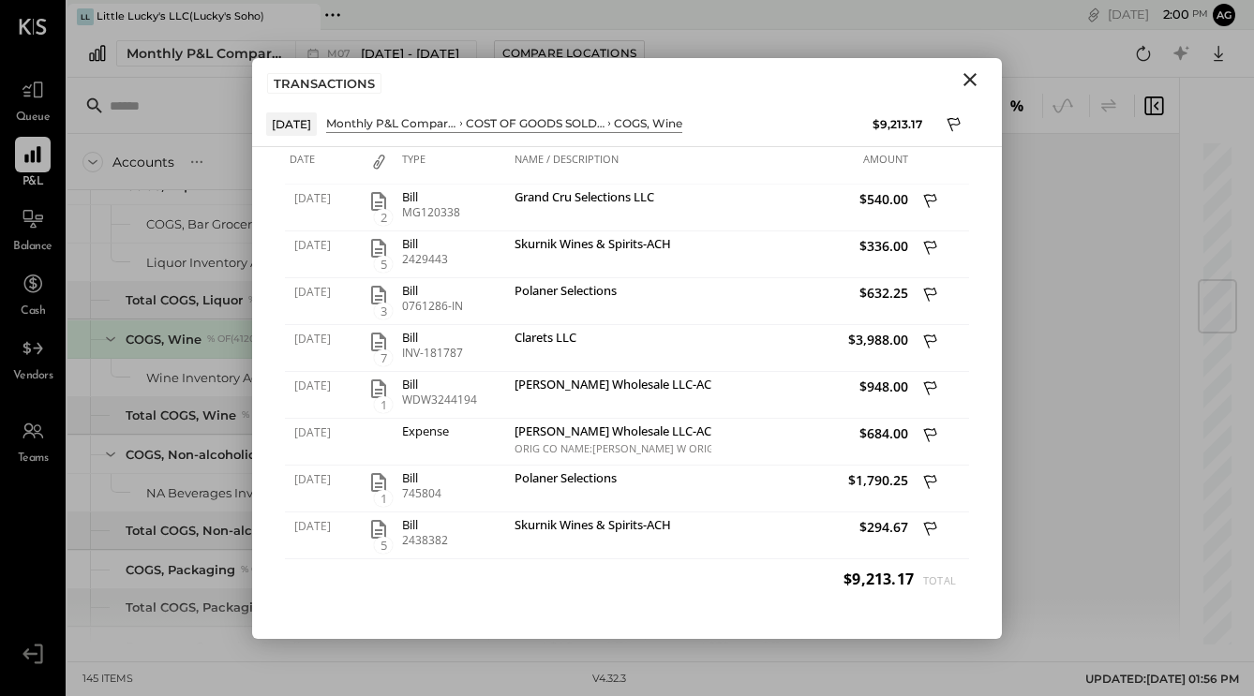
click at [967, 82] on icon "Close" at bounding box center [970, 79] width 22 height 22
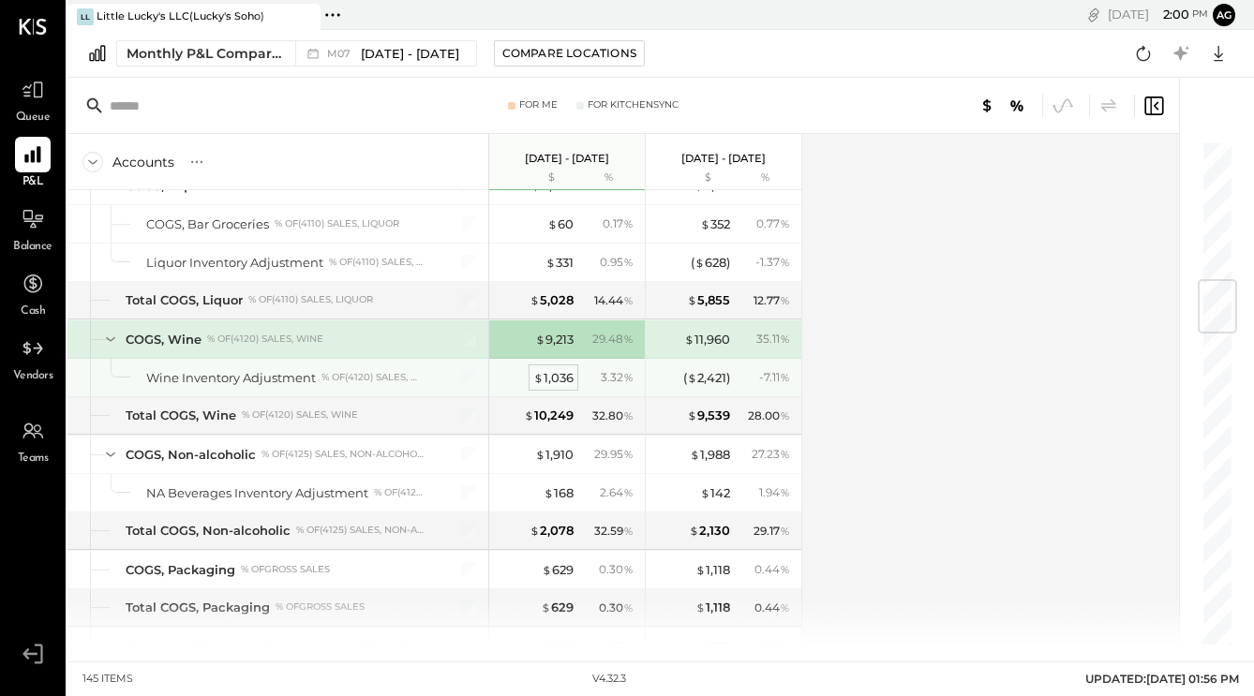
click at [552, 383] on div "$ 1,036" at bounding box center [553, 378] width 40 height 18
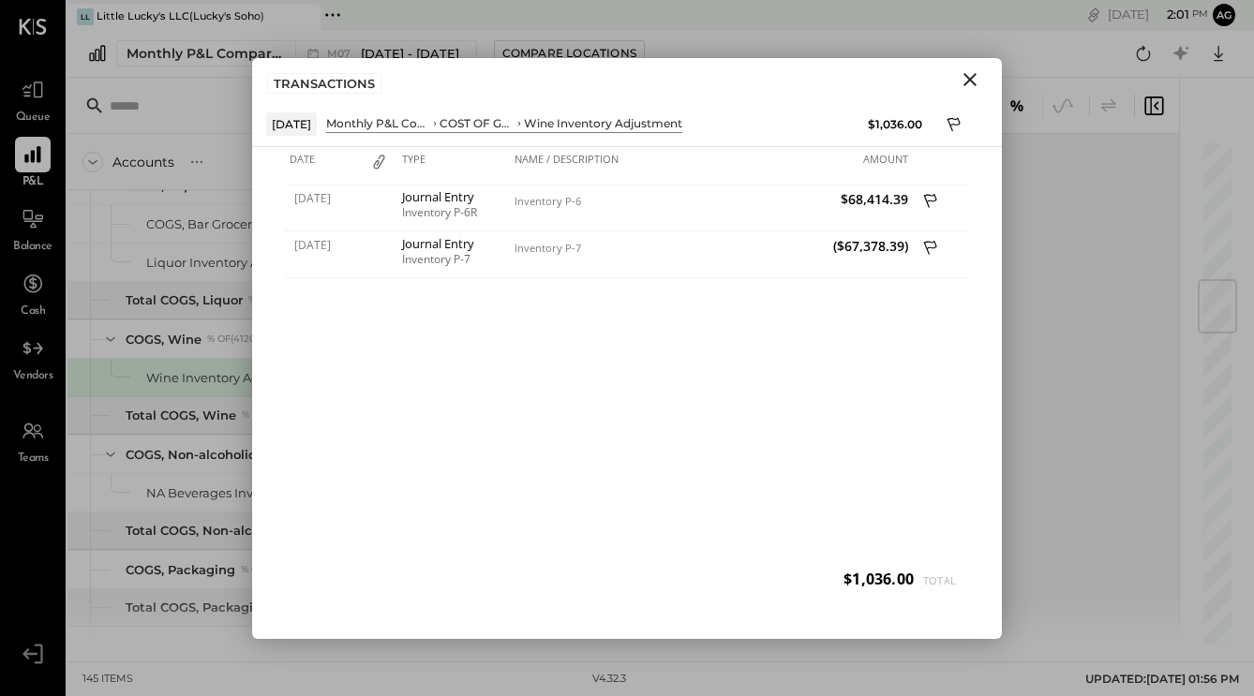
click at [971, 76] on icon "Close" at bounding box center [970, 79] width 22 height 22
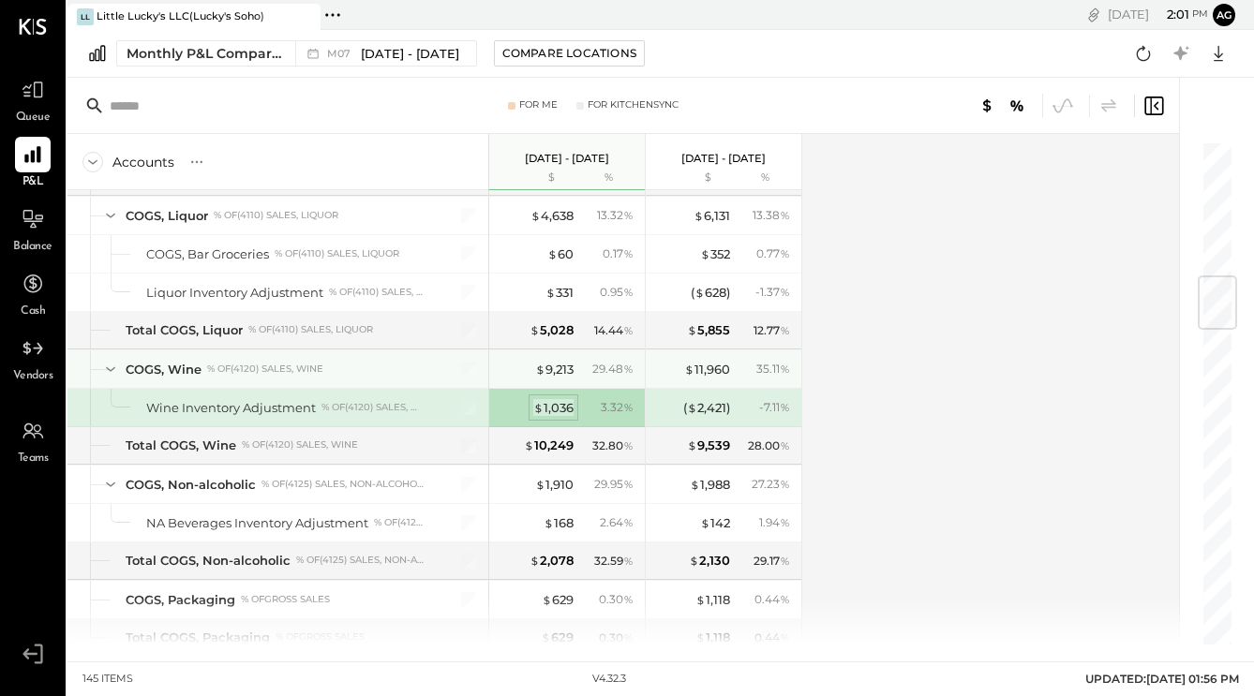
scroll to position [1135, 0]
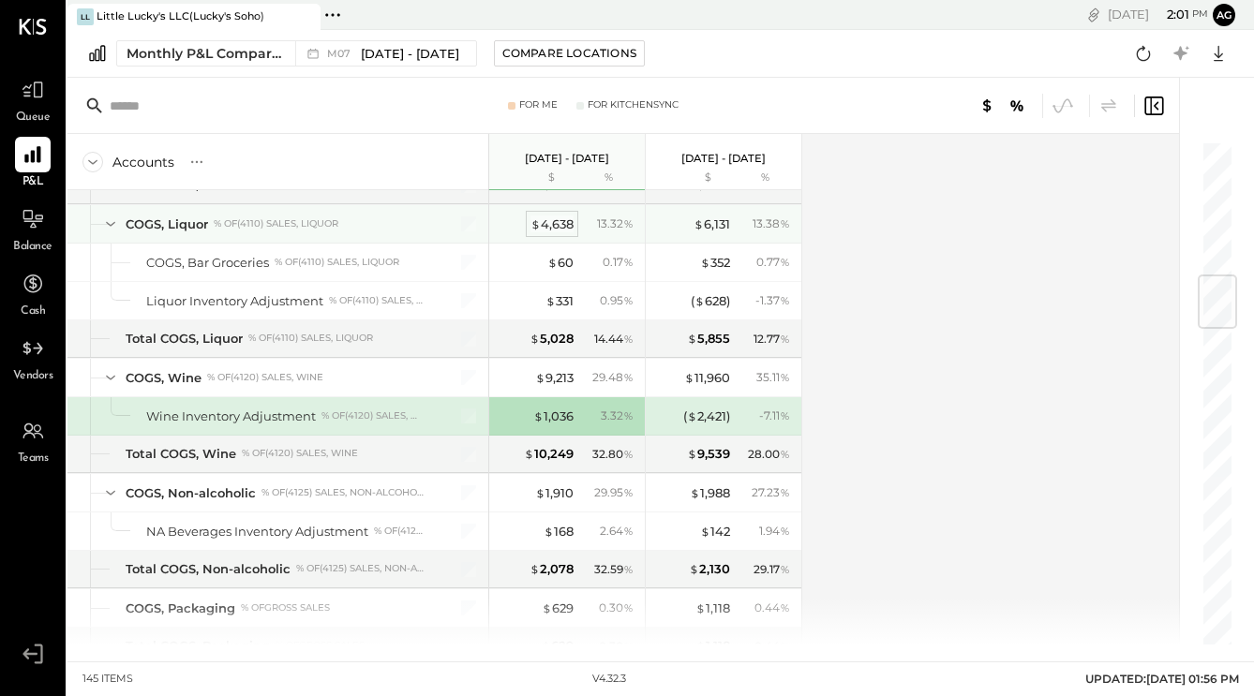
click at [559, 223] on div "$ 4,638" at bounding box center [551, 225] width 43 height 18
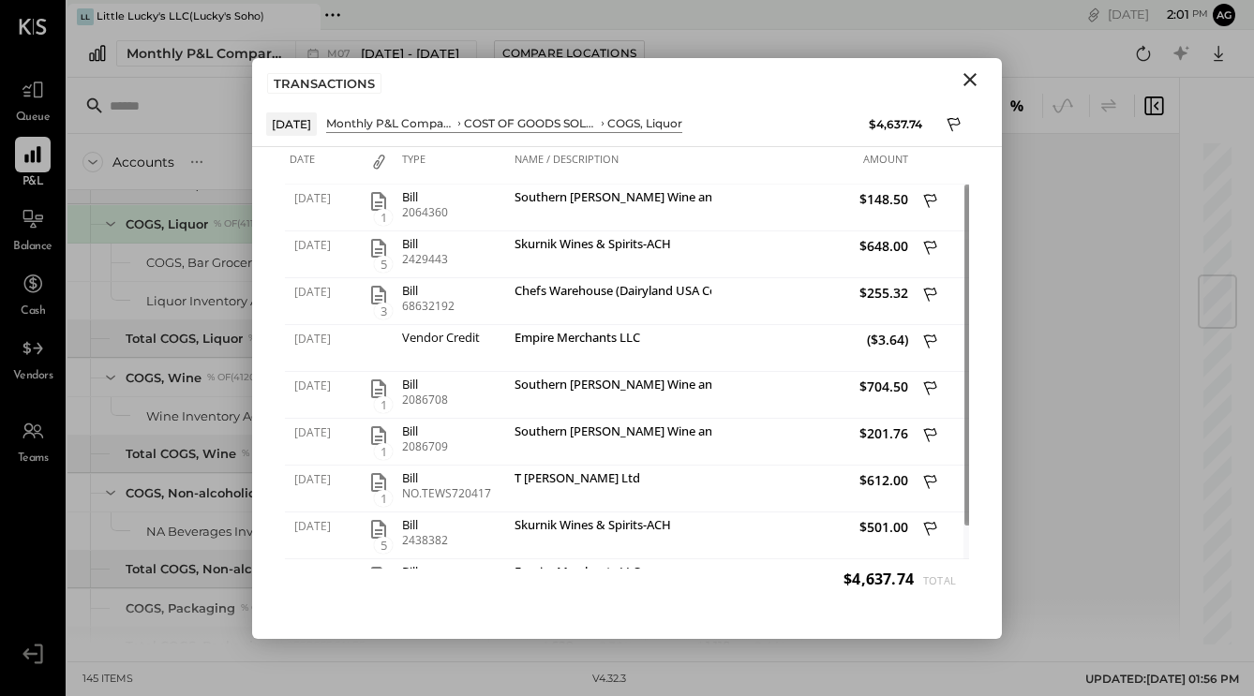
click at [974, 80] on icon "Close" at bounding box center [970, 79] width 22 height 22
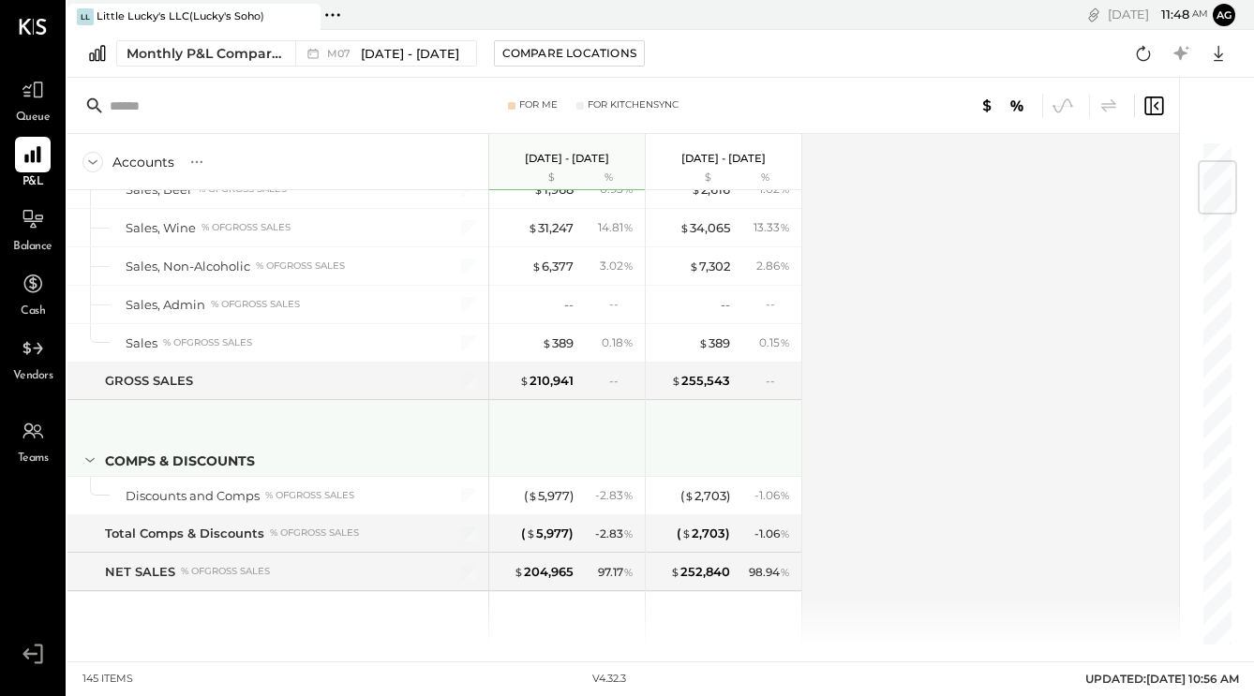
scroll to position [176, 0]
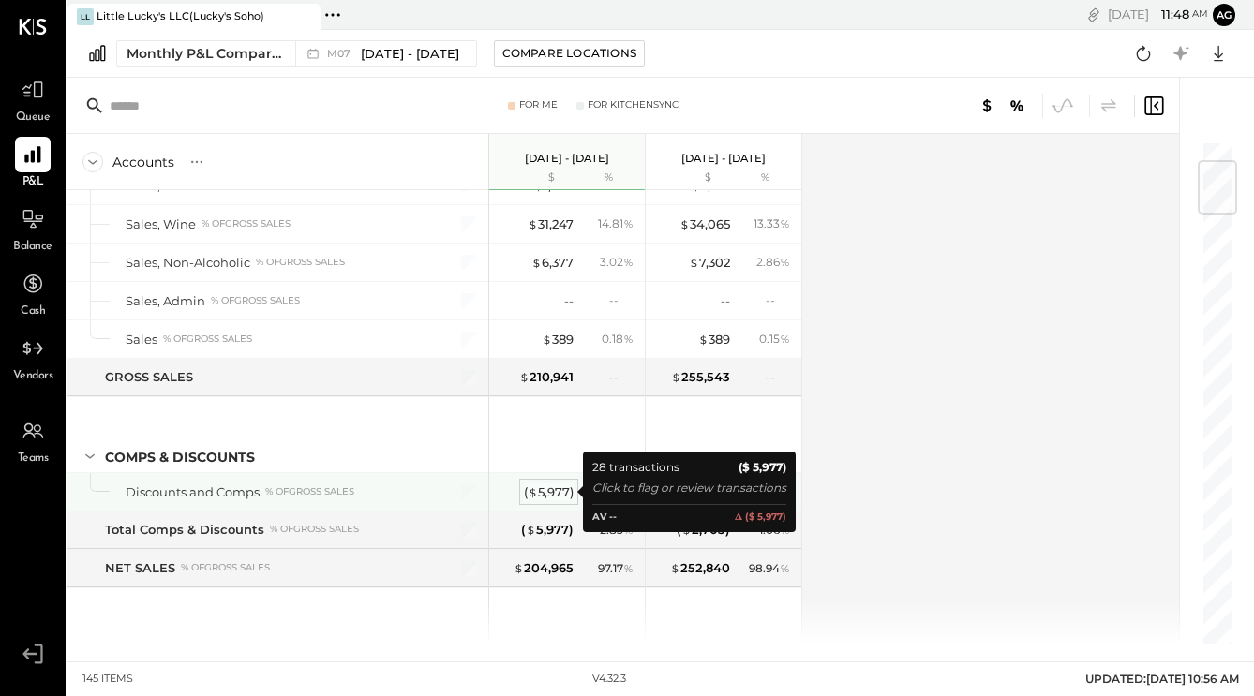
click at [560, 492] on div "( $ 5,977 )" at bounding box center [549, 493] width 50 height 18
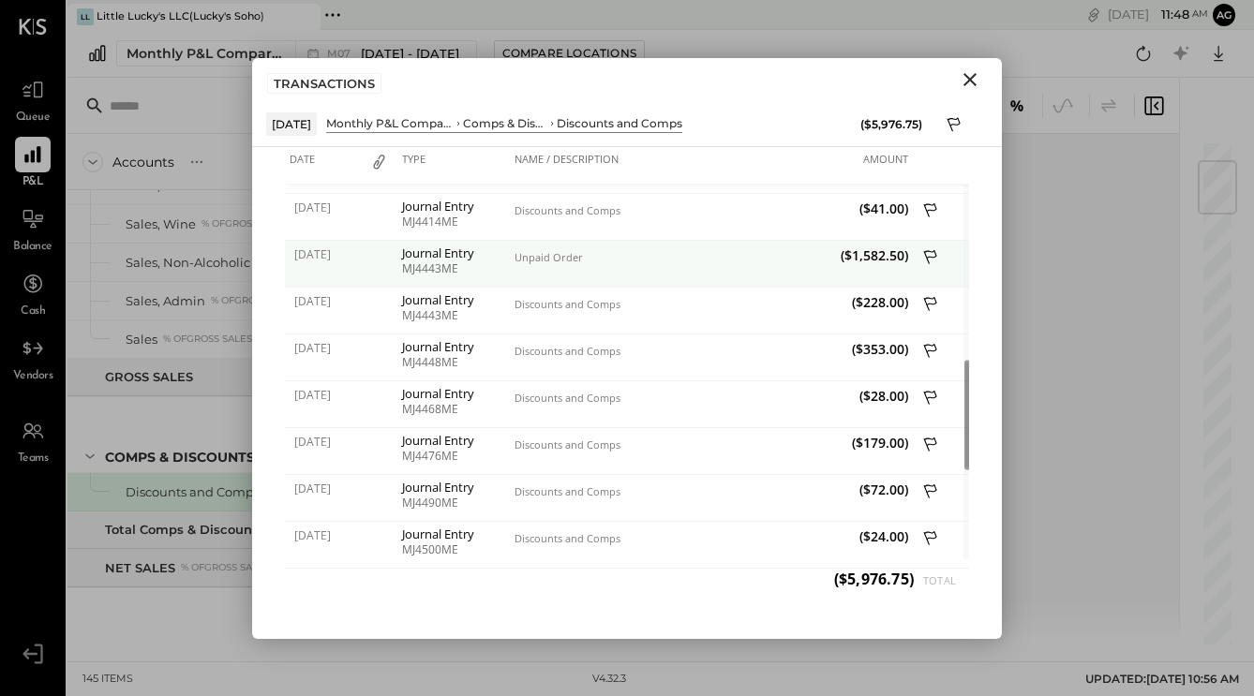
click at [932, 247] on icon at bounding box center [931, 258] width 17 height 23
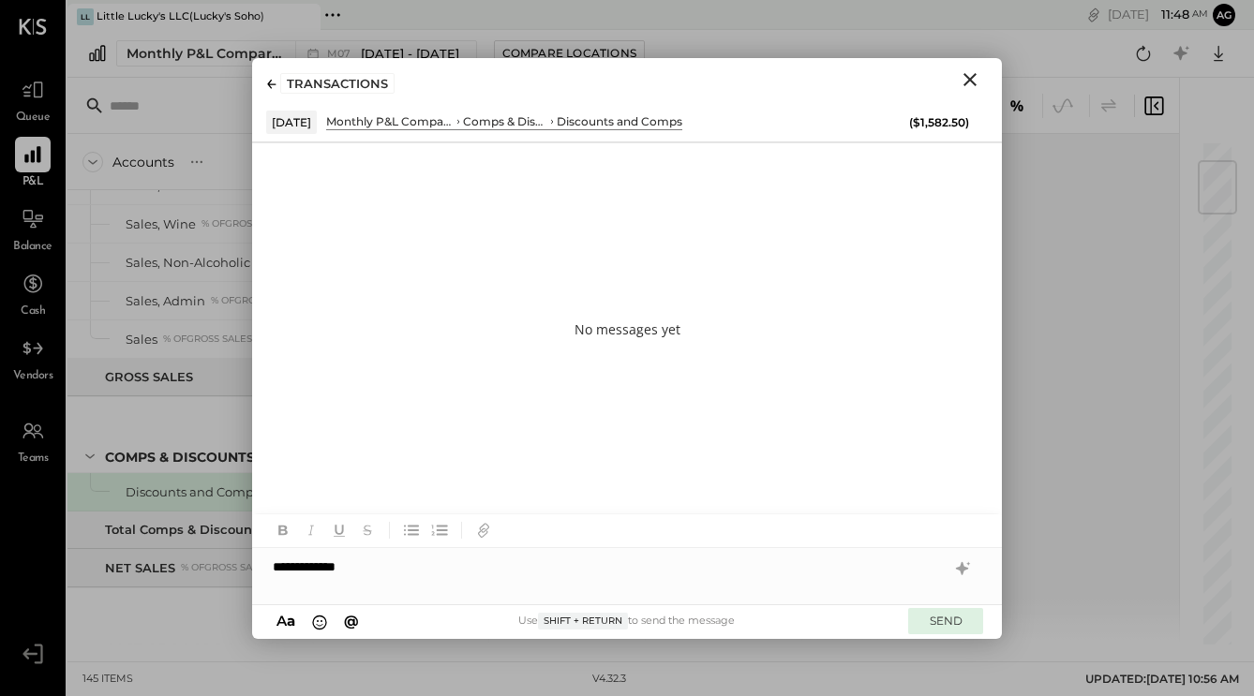
click at [956, 627] on button "SEND" at bounding box center [945, 620] width 75 height 25
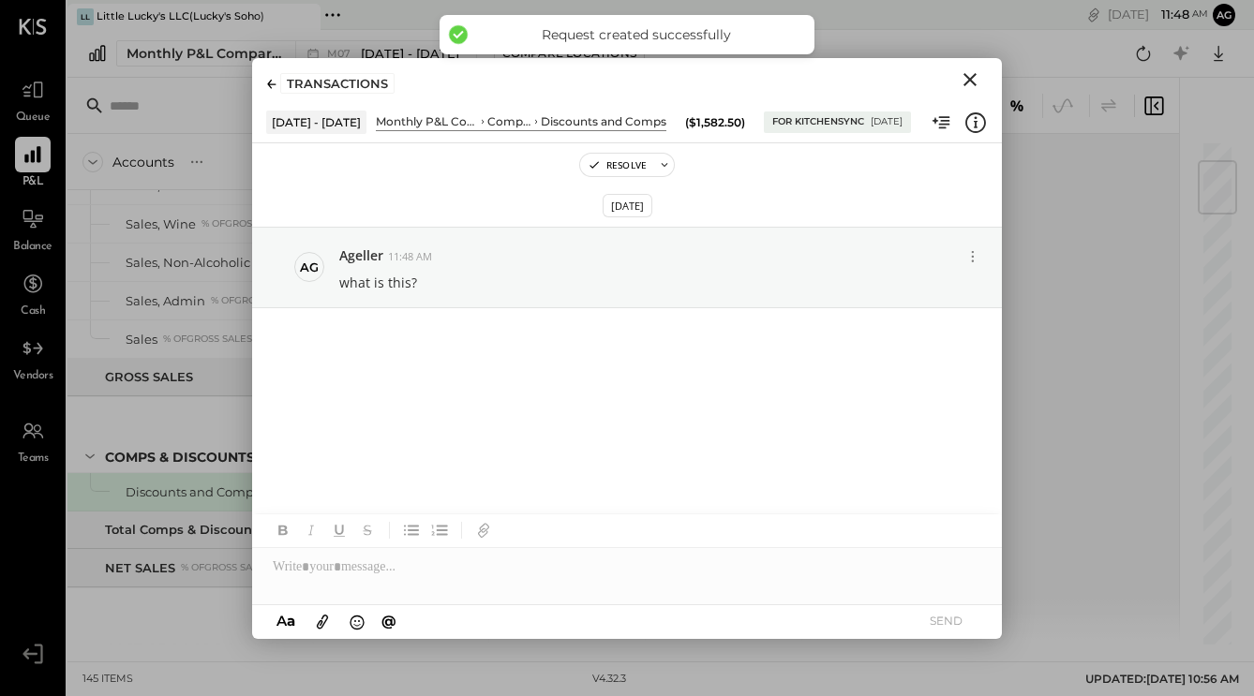
click at [968, 80] on icon "Close" at bounding box center [969, 79] width 13 height 13
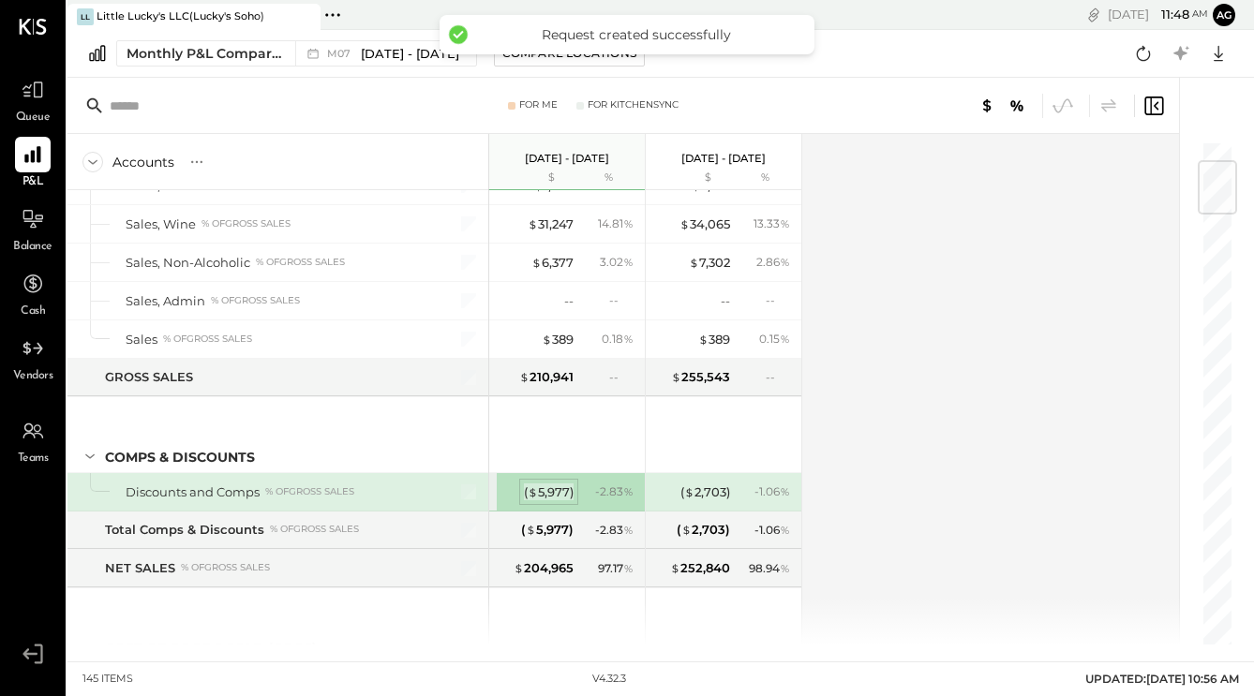
click at [551, 498] on div "( $ 5,977 )" at bounding box center [549, 493] width 50 height 18
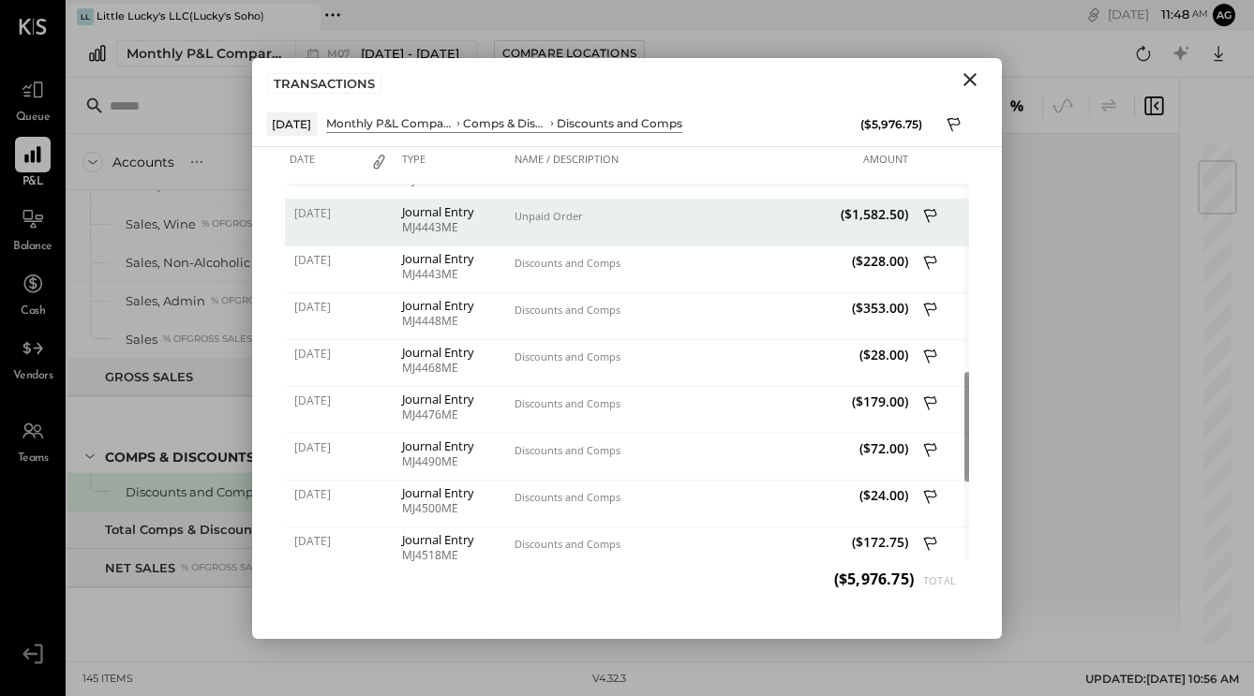
click at [977, 85] on icon "Close" at bounding box center [970, 79] width 22 height 22
